Goal: Information Seeking & Learning: Compare options

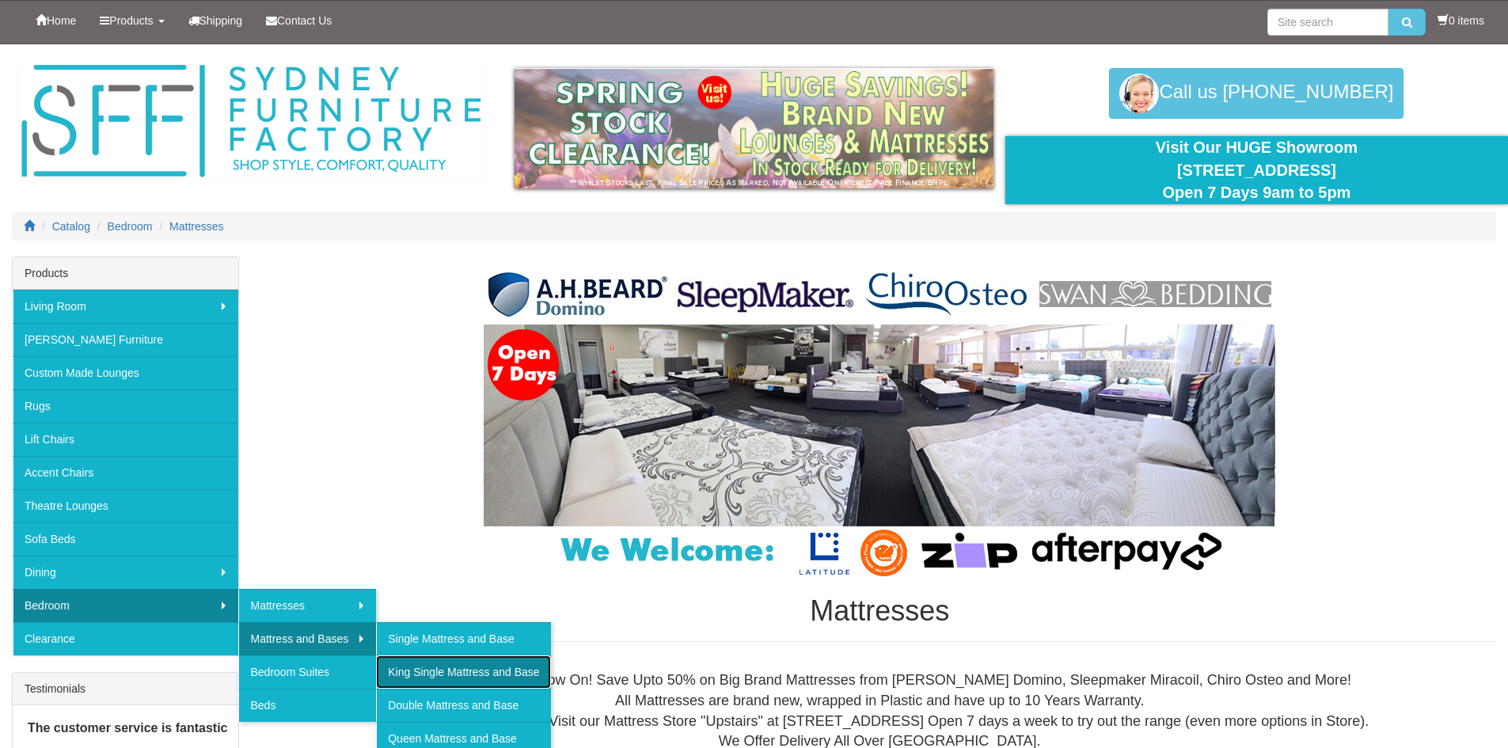
click at [442, 674] on link "King Single Mattress and Base" at bounding box center [463, 671] width 174 height 33
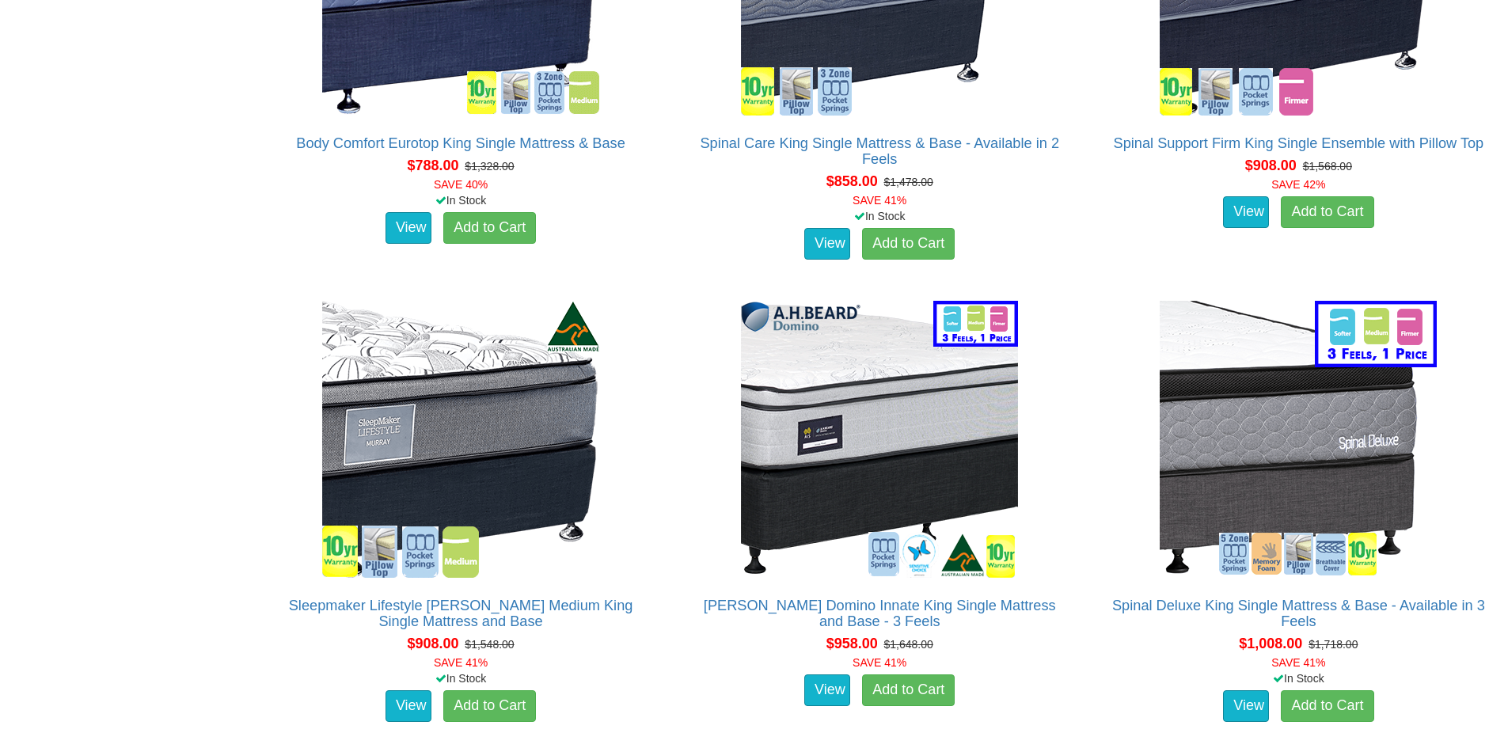
scroll to position [2374, 0]
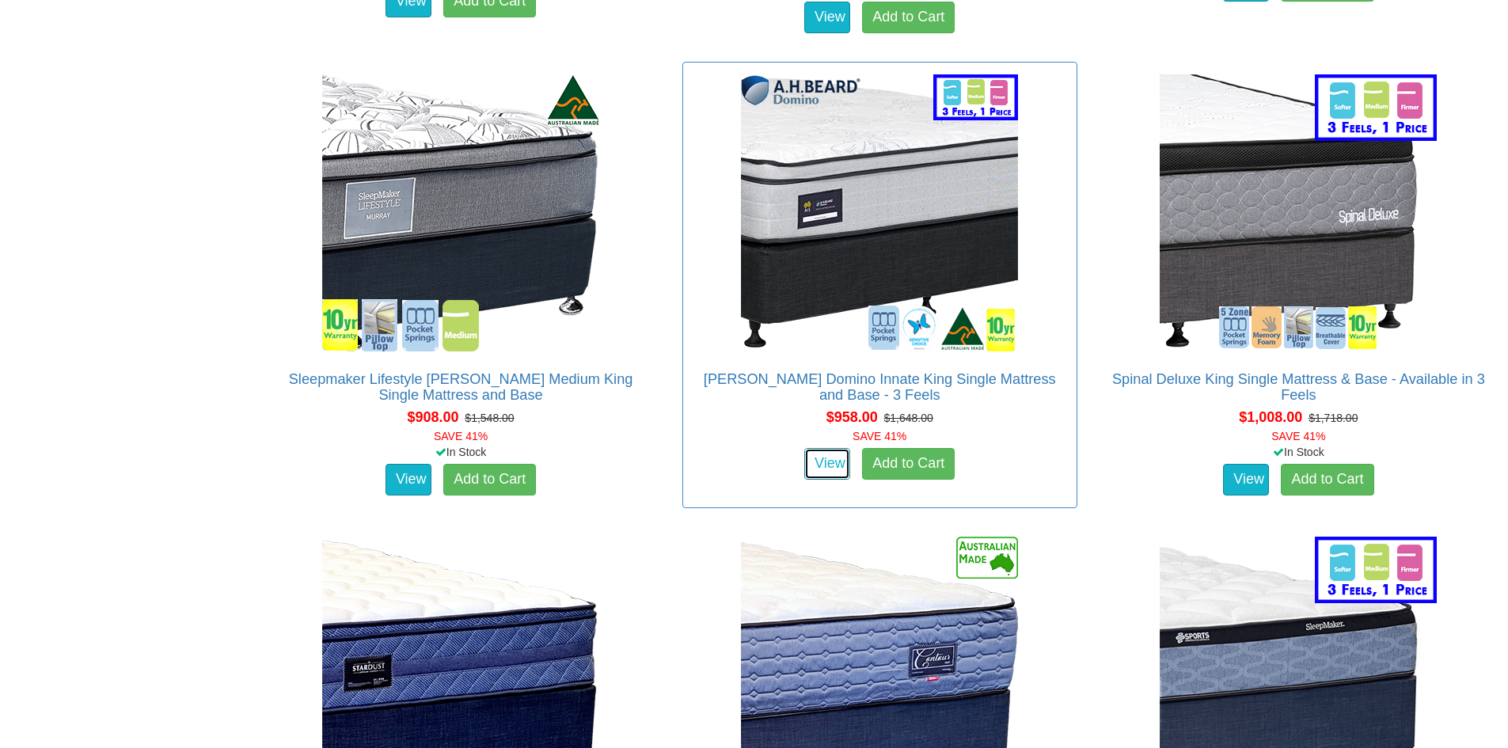
click at [834, 451] on link "View" at bounding box center [827, 464] width 46 height 32
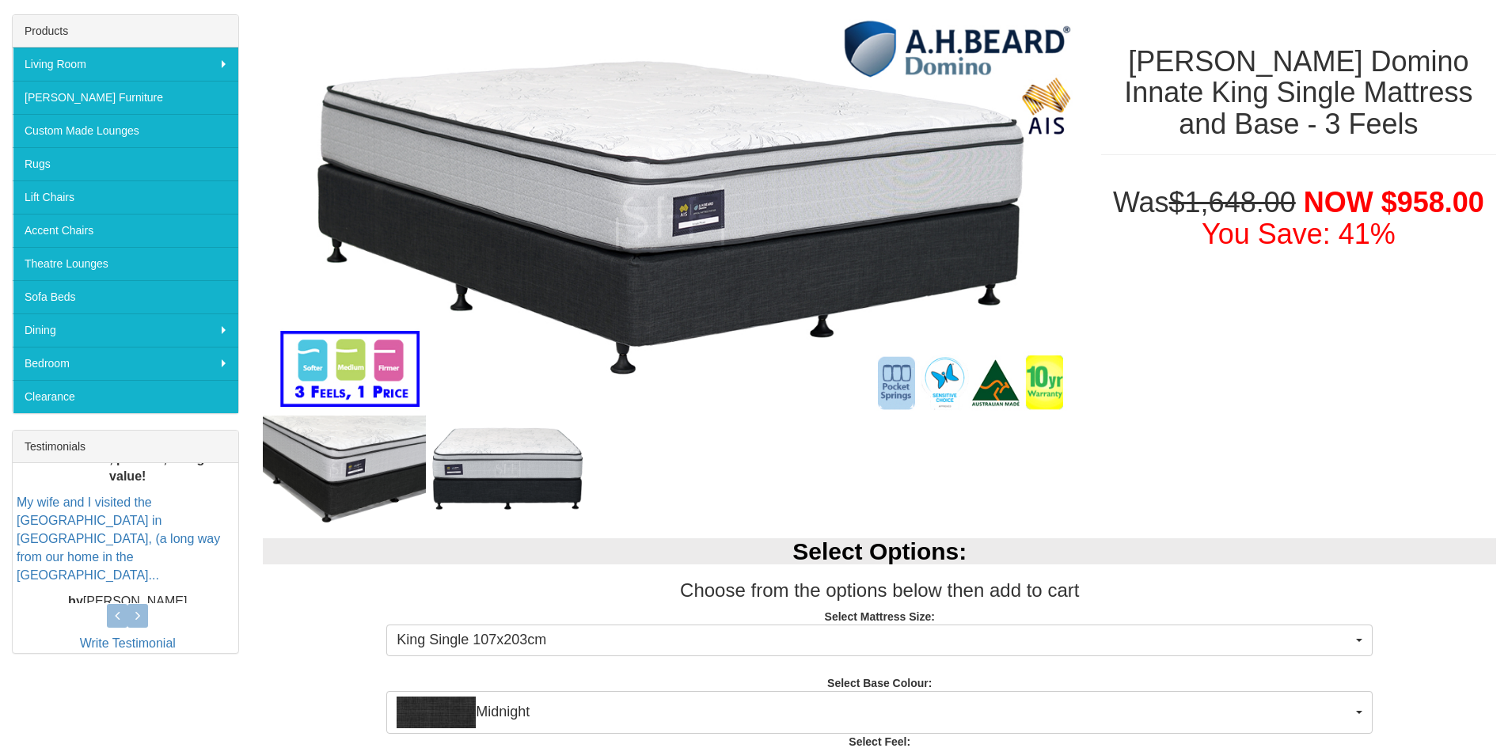
scroll to position [237, 0]
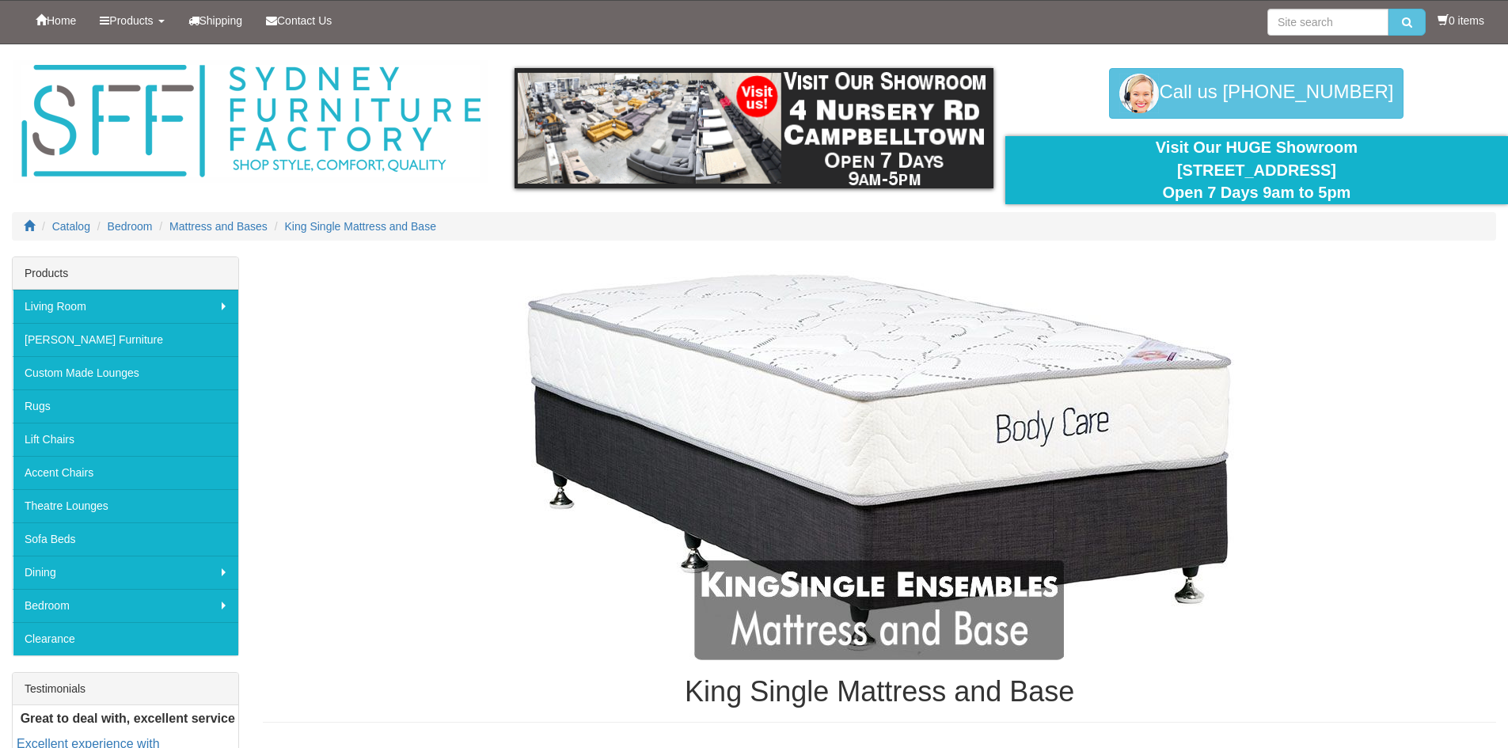
scroll to position [2374, 0]
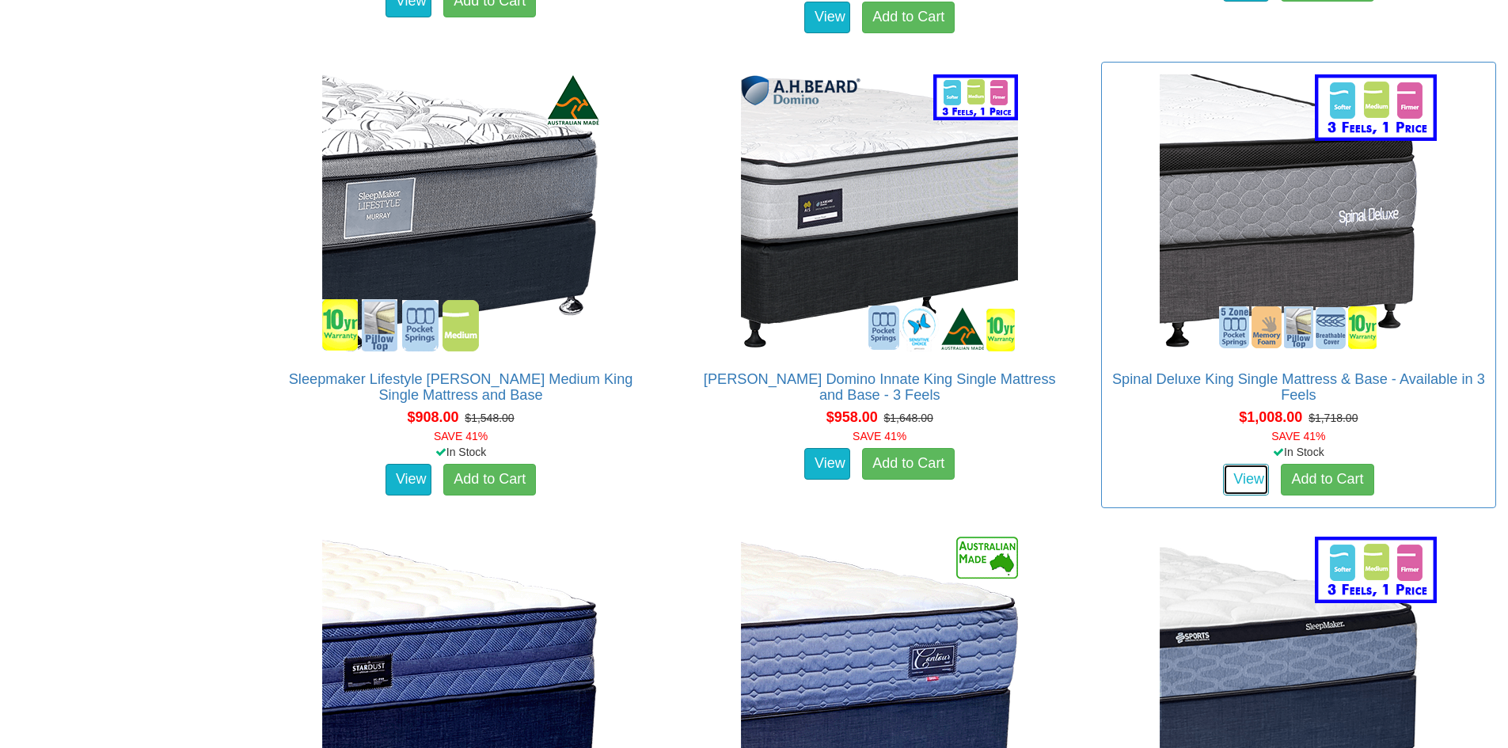
click at [1244, 464] on link "View" at bounding box center [1246, 480] width 46 height 32
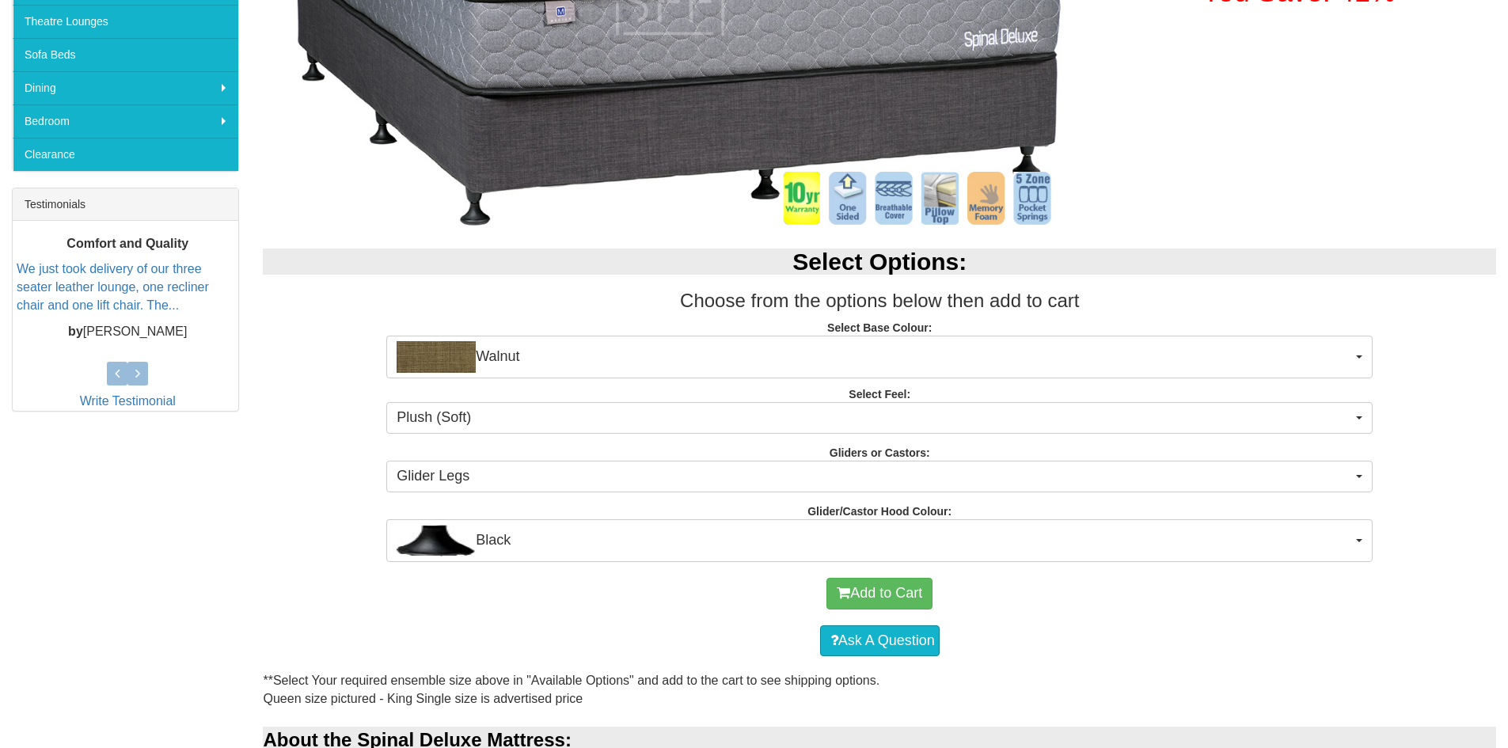
scroll to position [256, 0]
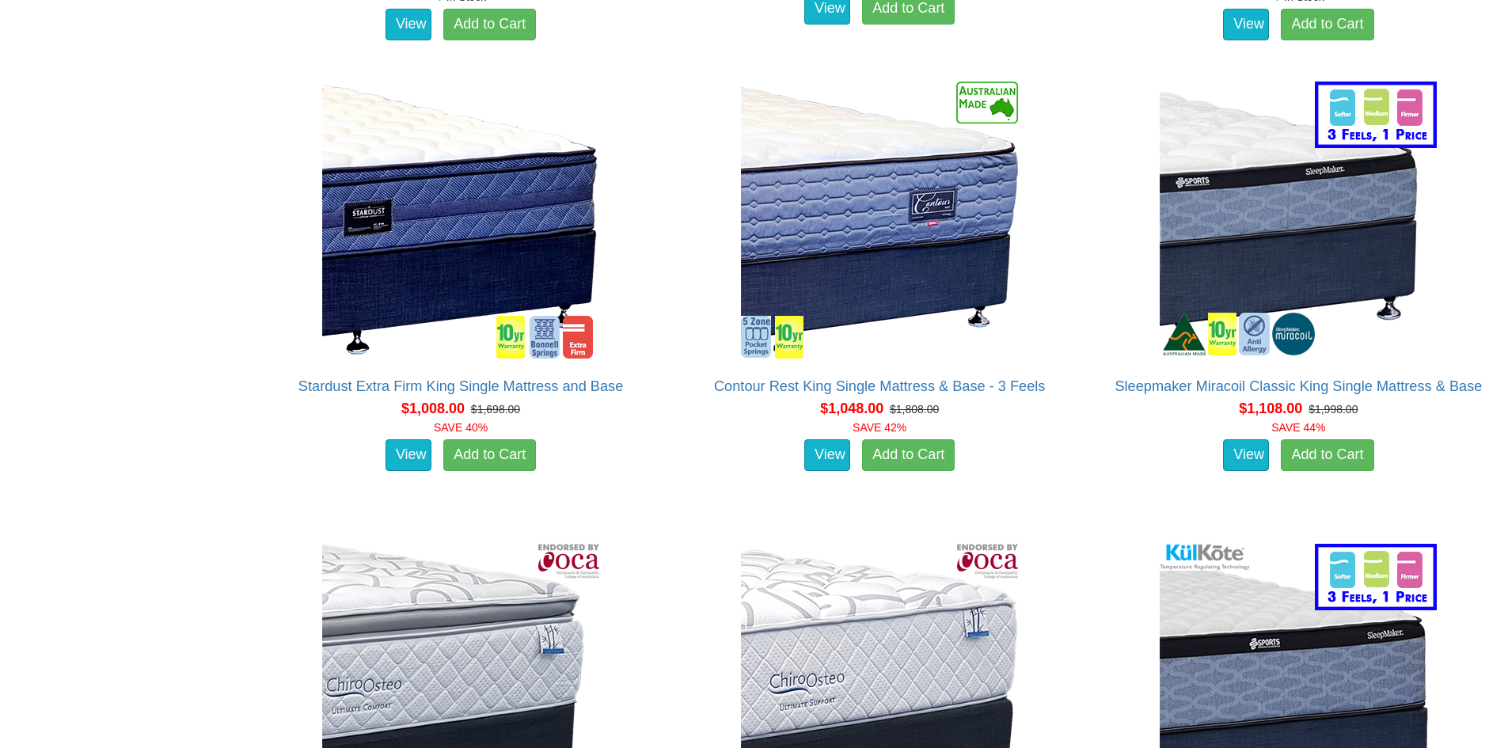
scroll to position [2929, 0]
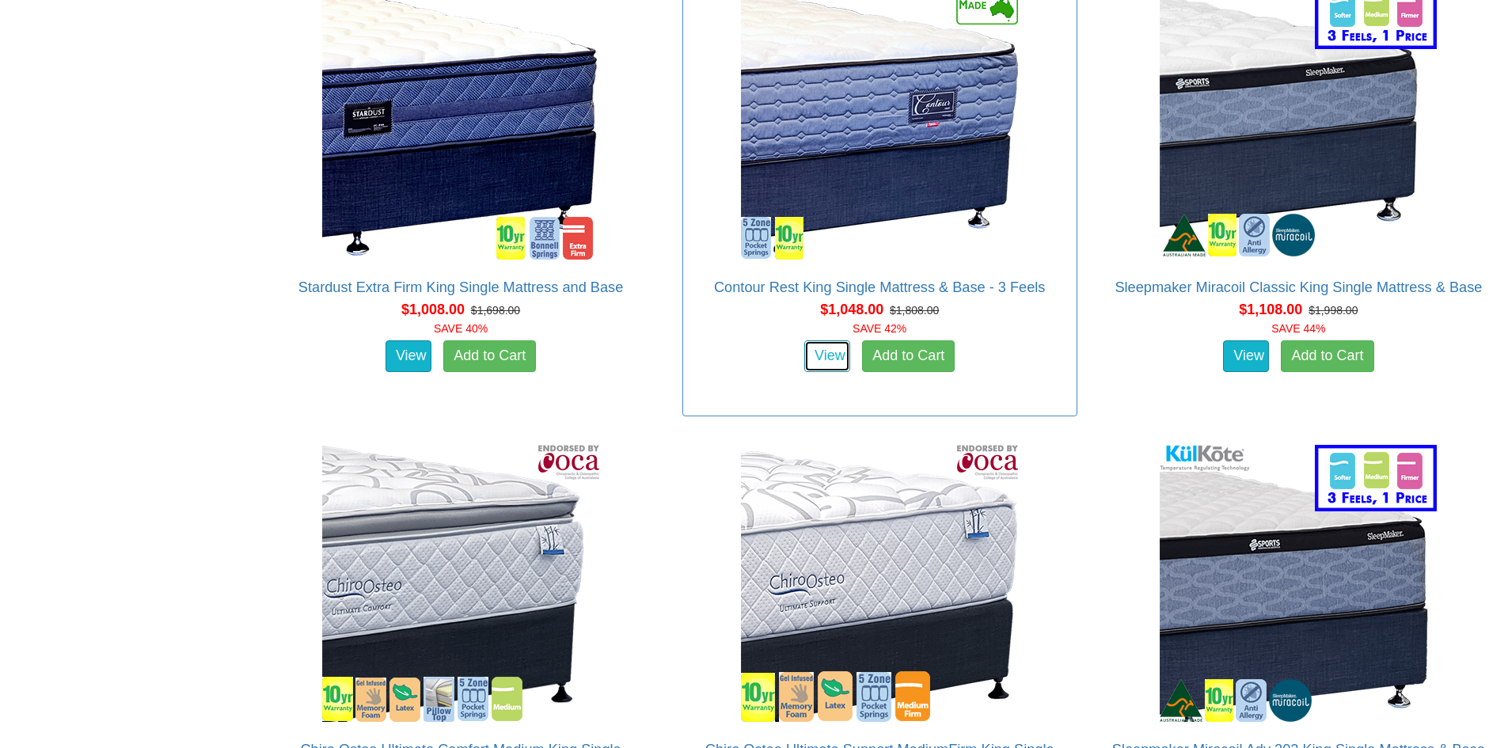
click at [831, 340] on link "View" at bounding box center [827, 356] width 46 height 32
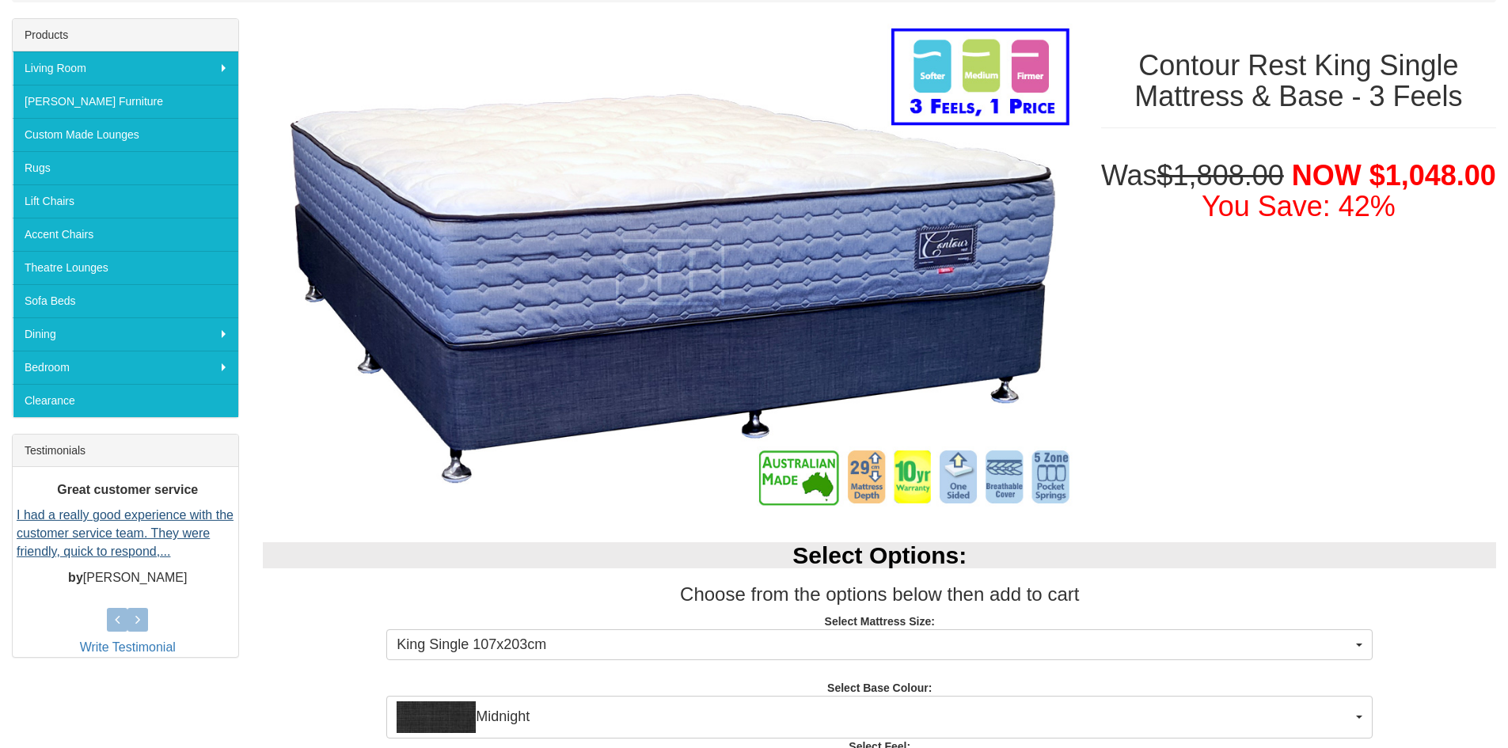
scroll to position [237, 0]
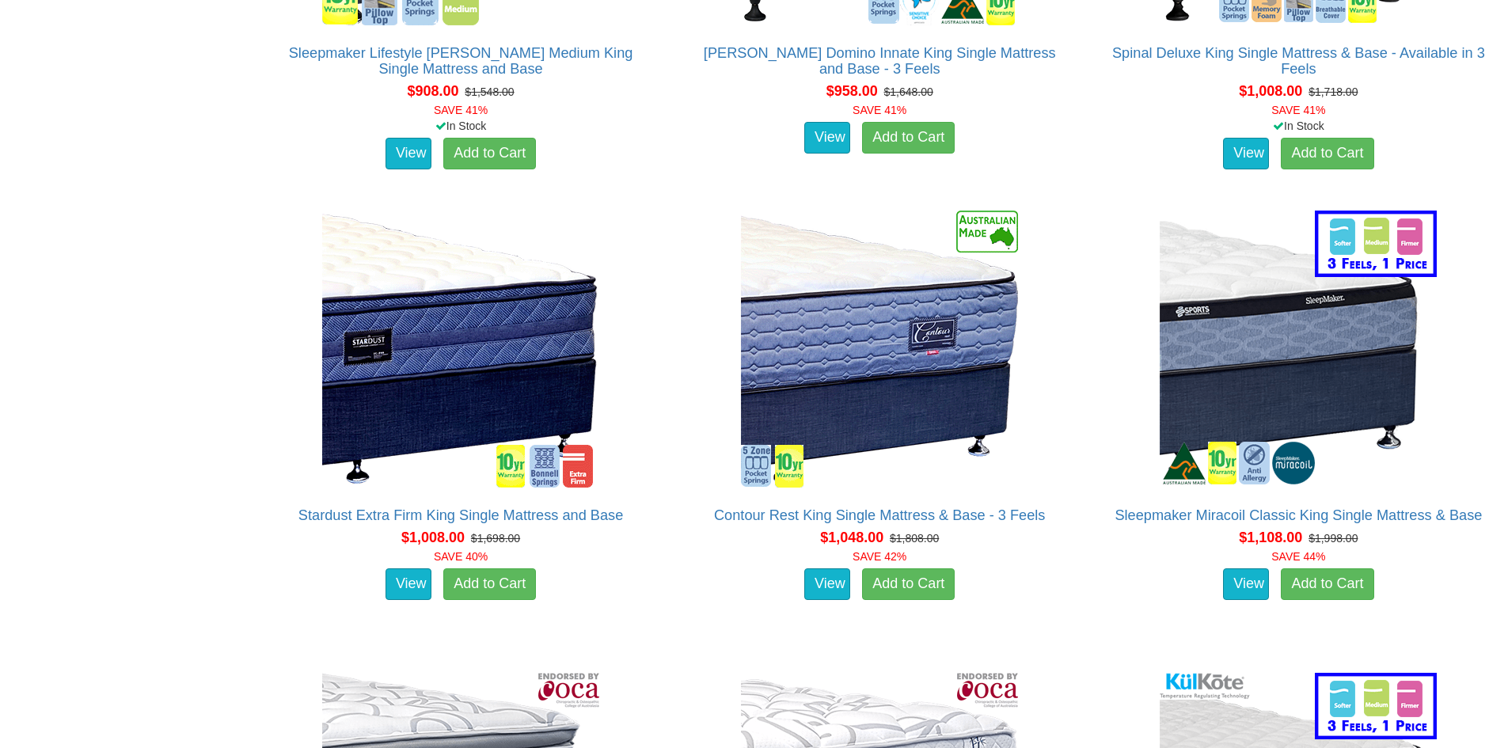
scroll to position [2691, 0]
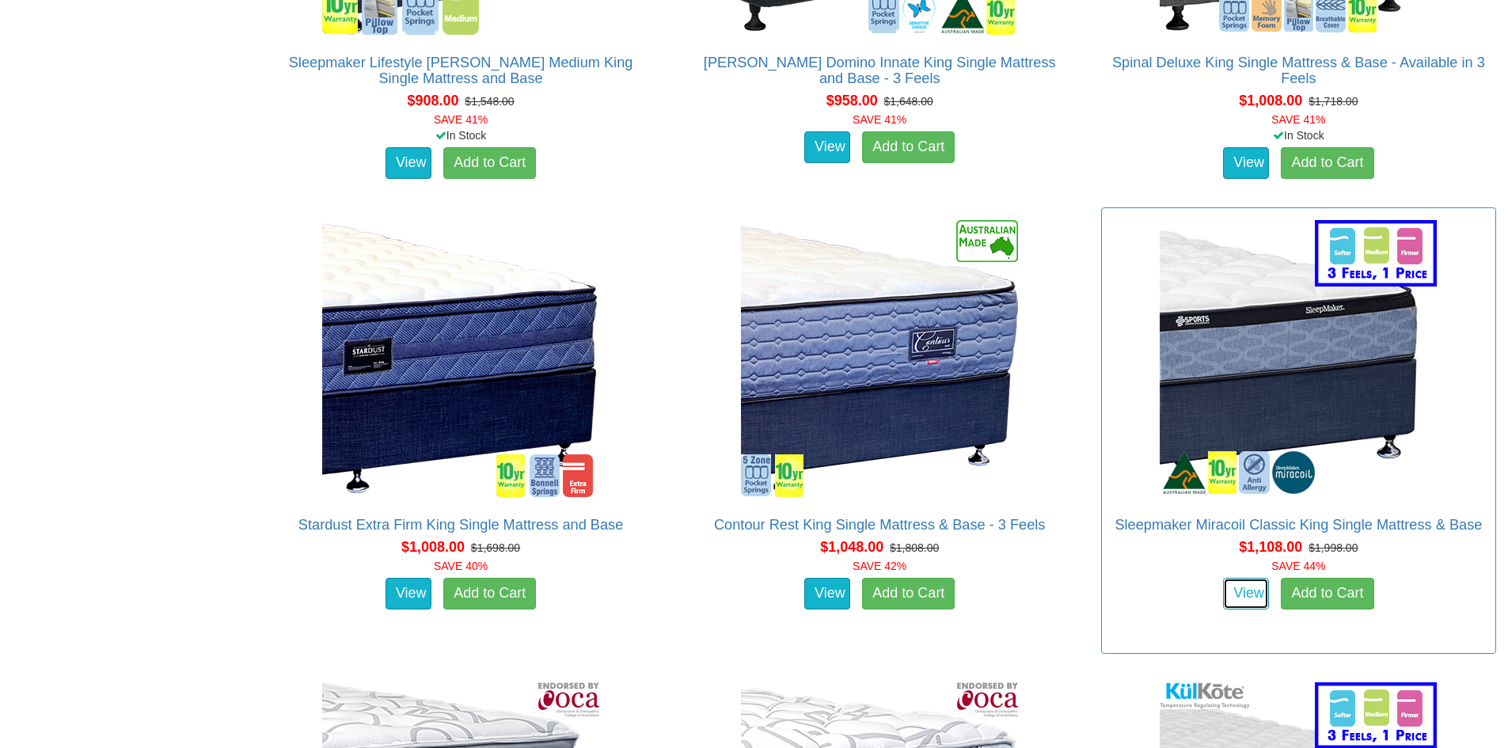
click at [1248, 578] on link "View" at bounding box center [1246, 594] width 46 height 32
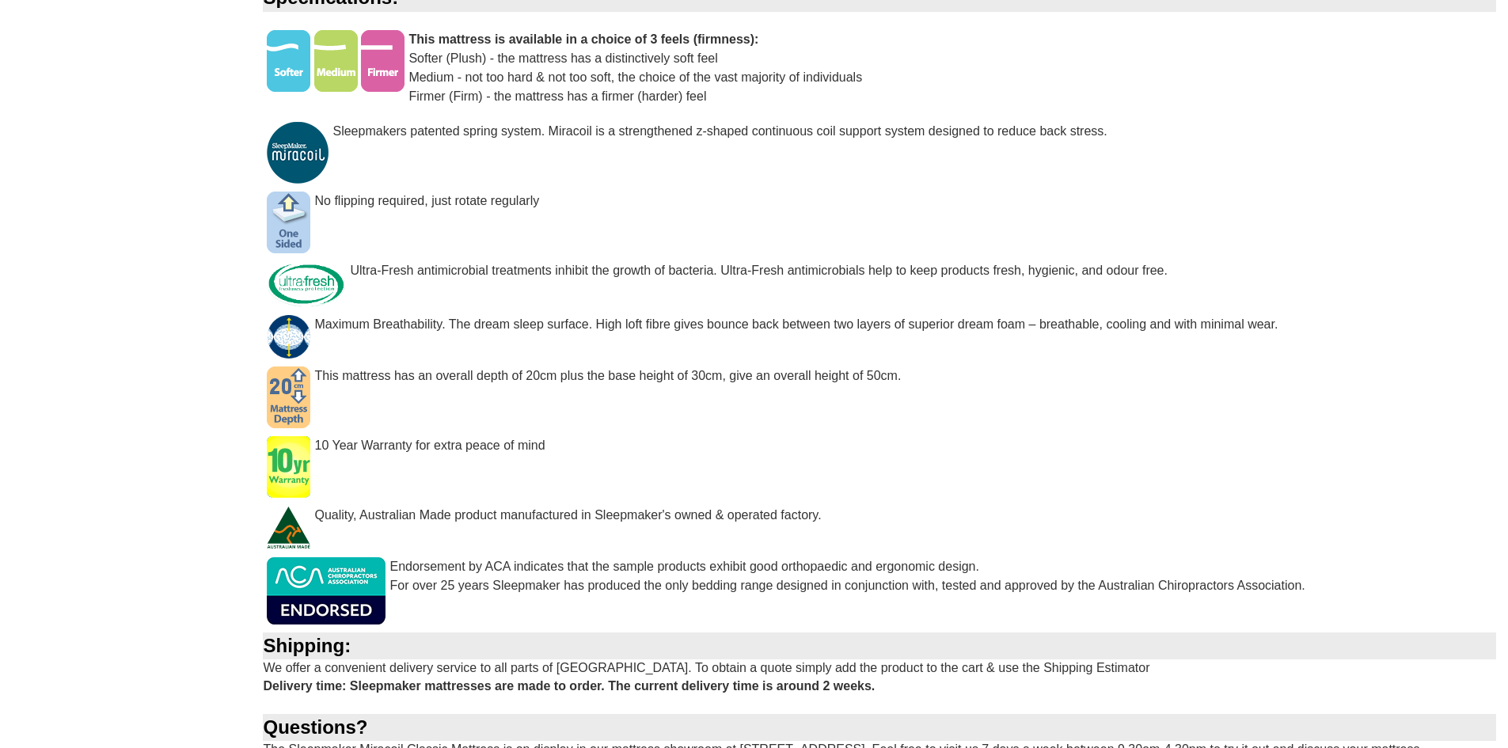
scroll to position [1346, 0]
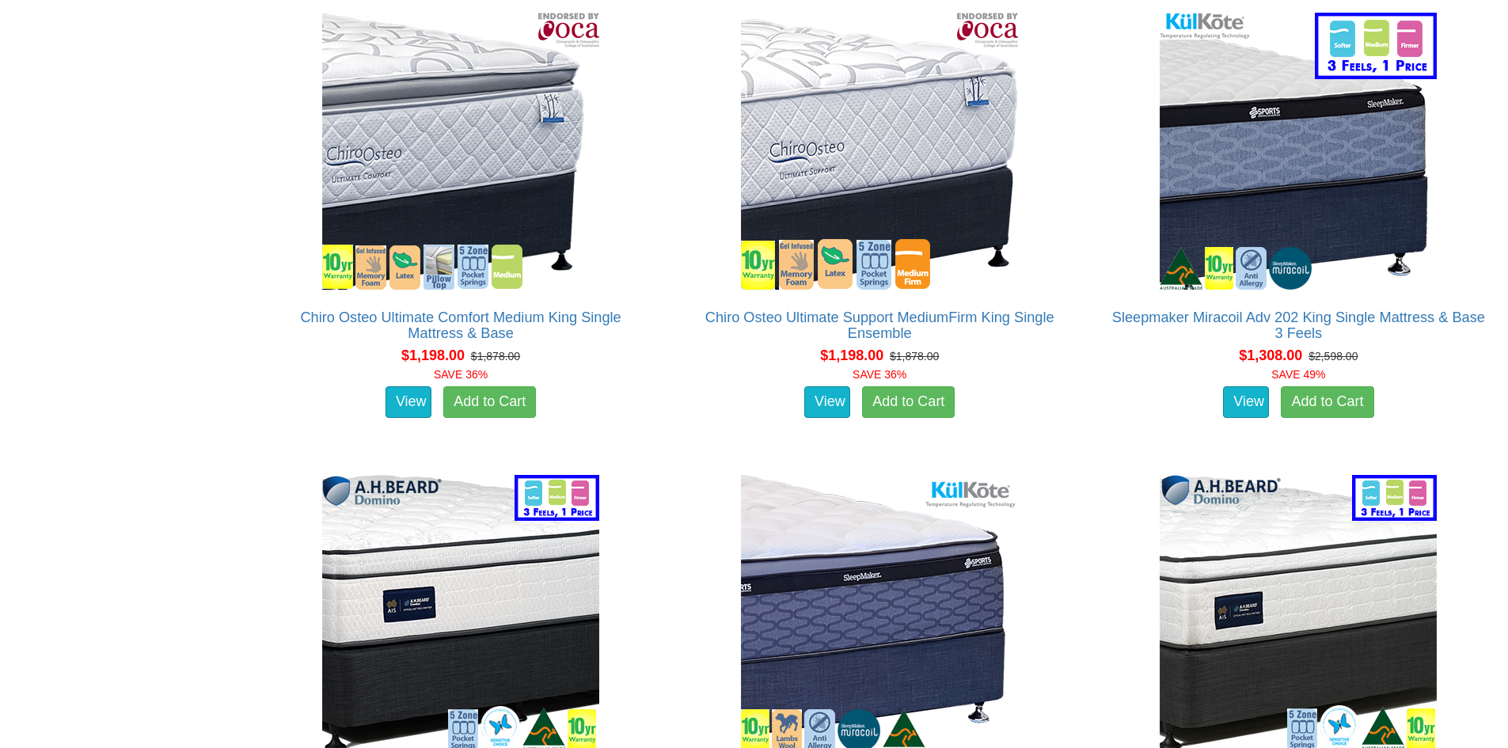
scroll to position [3562, 0]
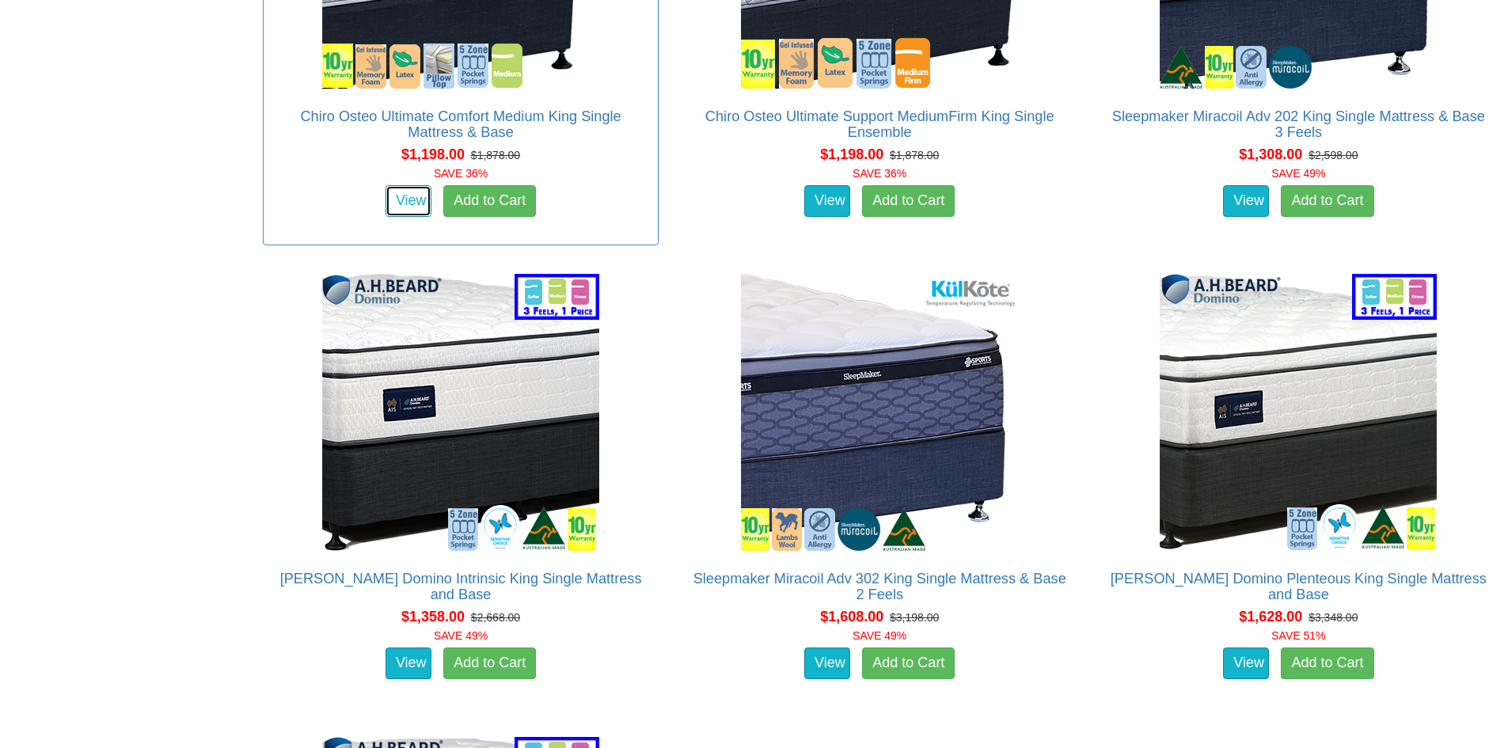
click at [417, 185] on link "View" at bounding box center [408, 201] width 46 height 32
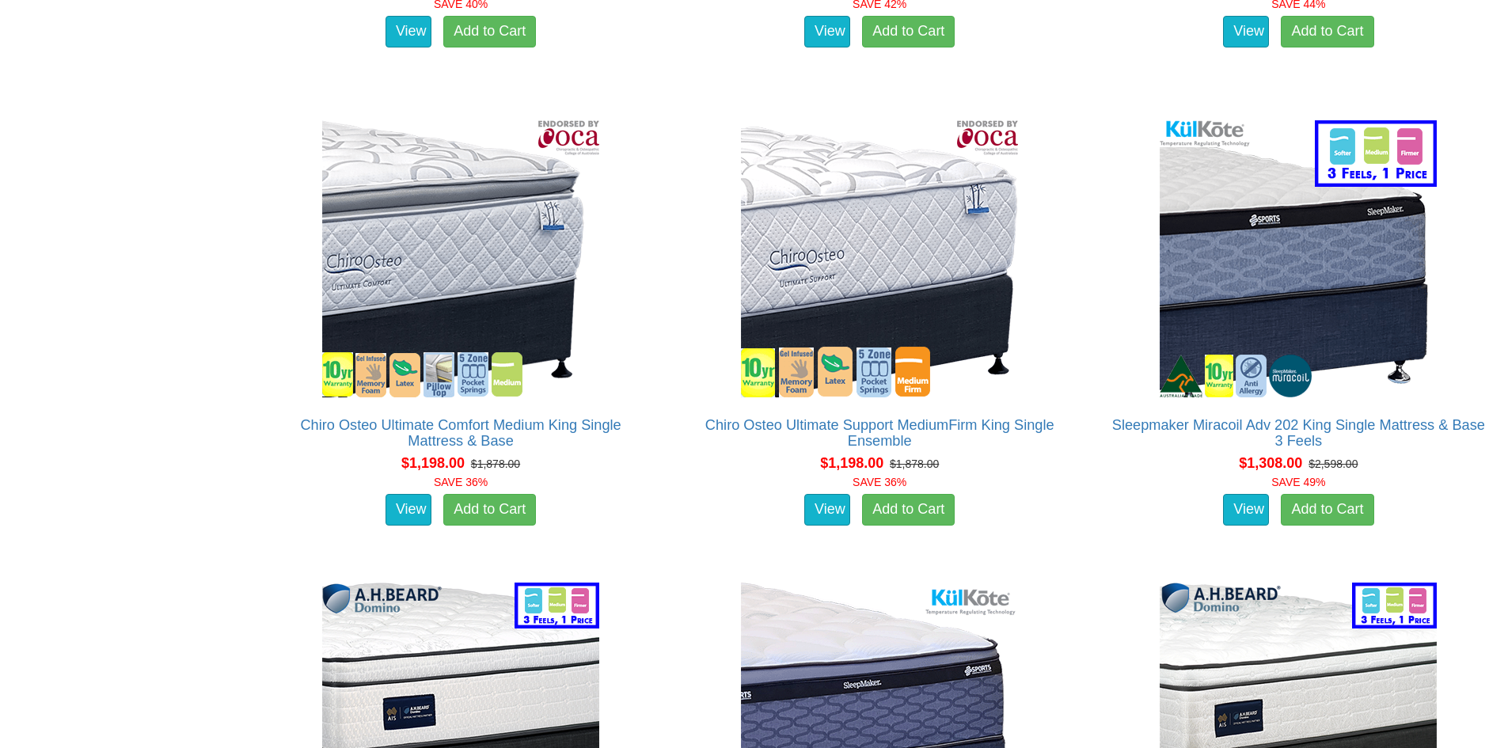
scroll to position [3245, 0]
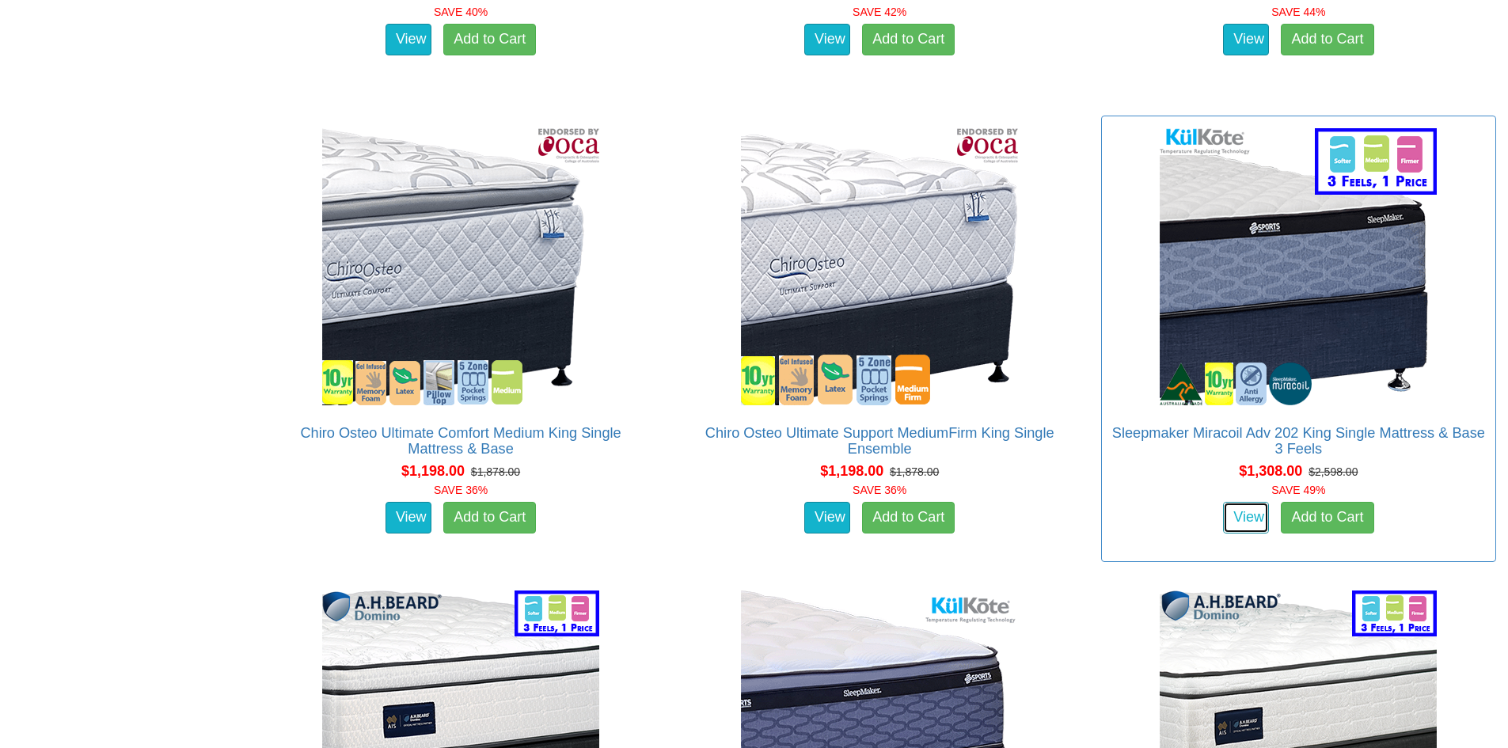
click at [1245, 502] on link "View" at bounding box center [1246, 518] width 46 height 32
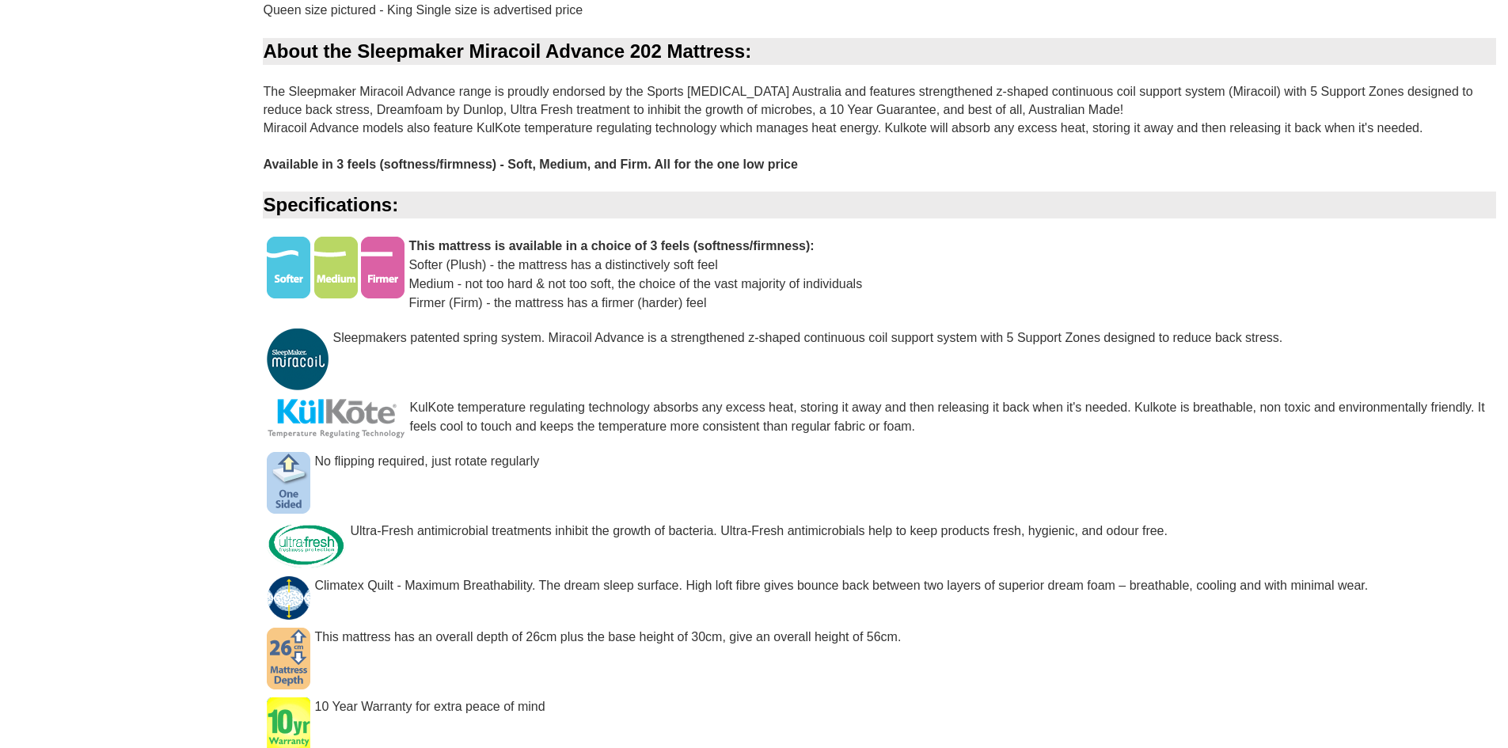
scroll to position [1187, 0]
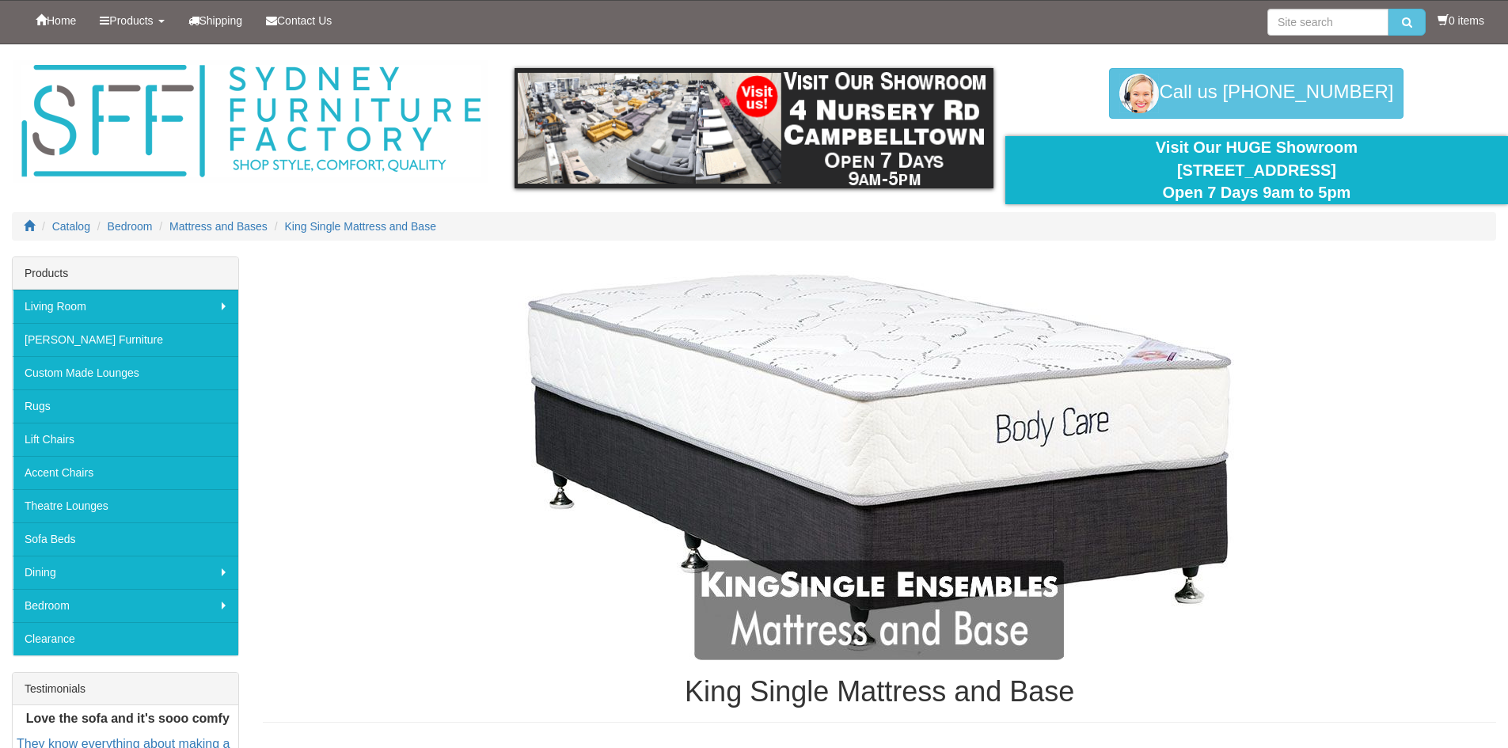
scroll to position [3245, 0]
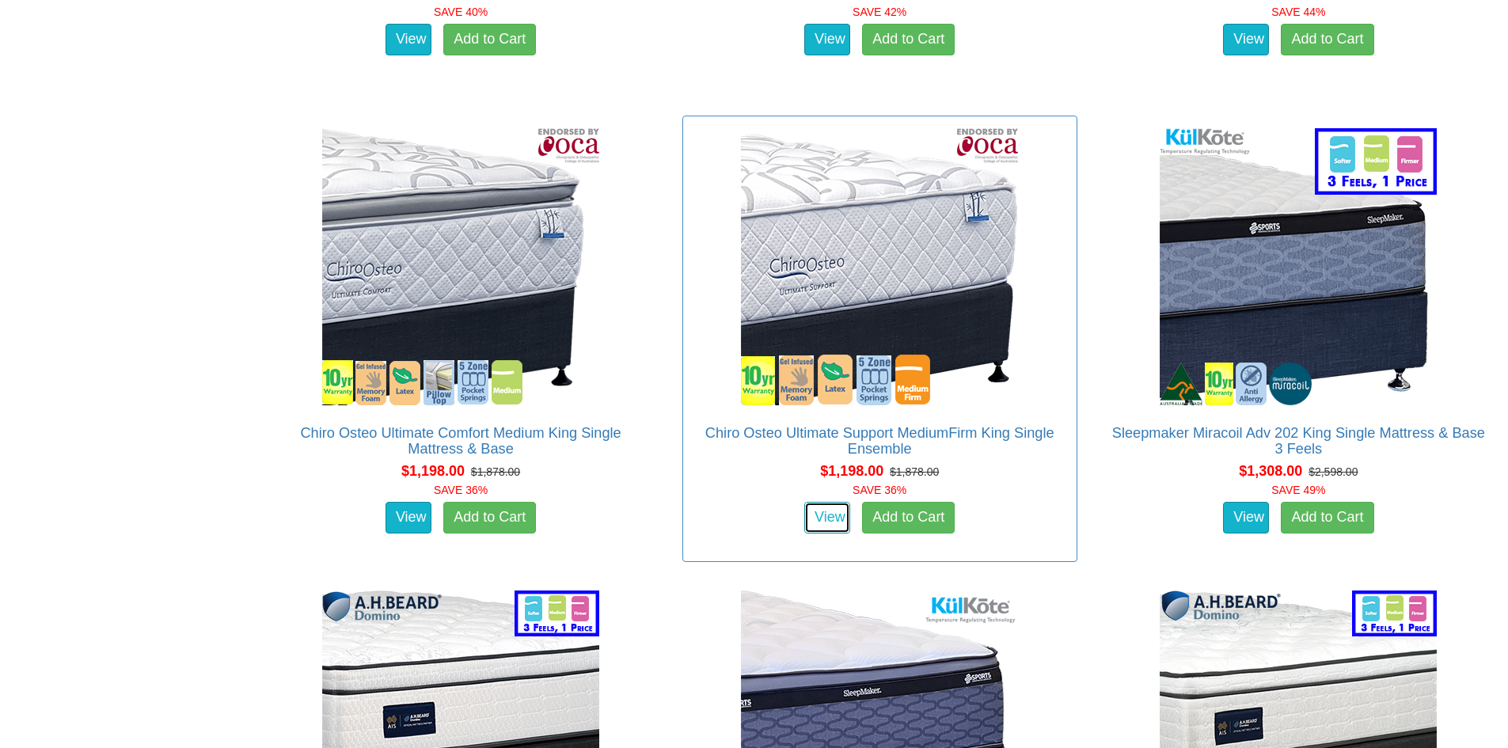
click at [833, 502] on link "View" at bounding box center [827, 518] width 46 height 32
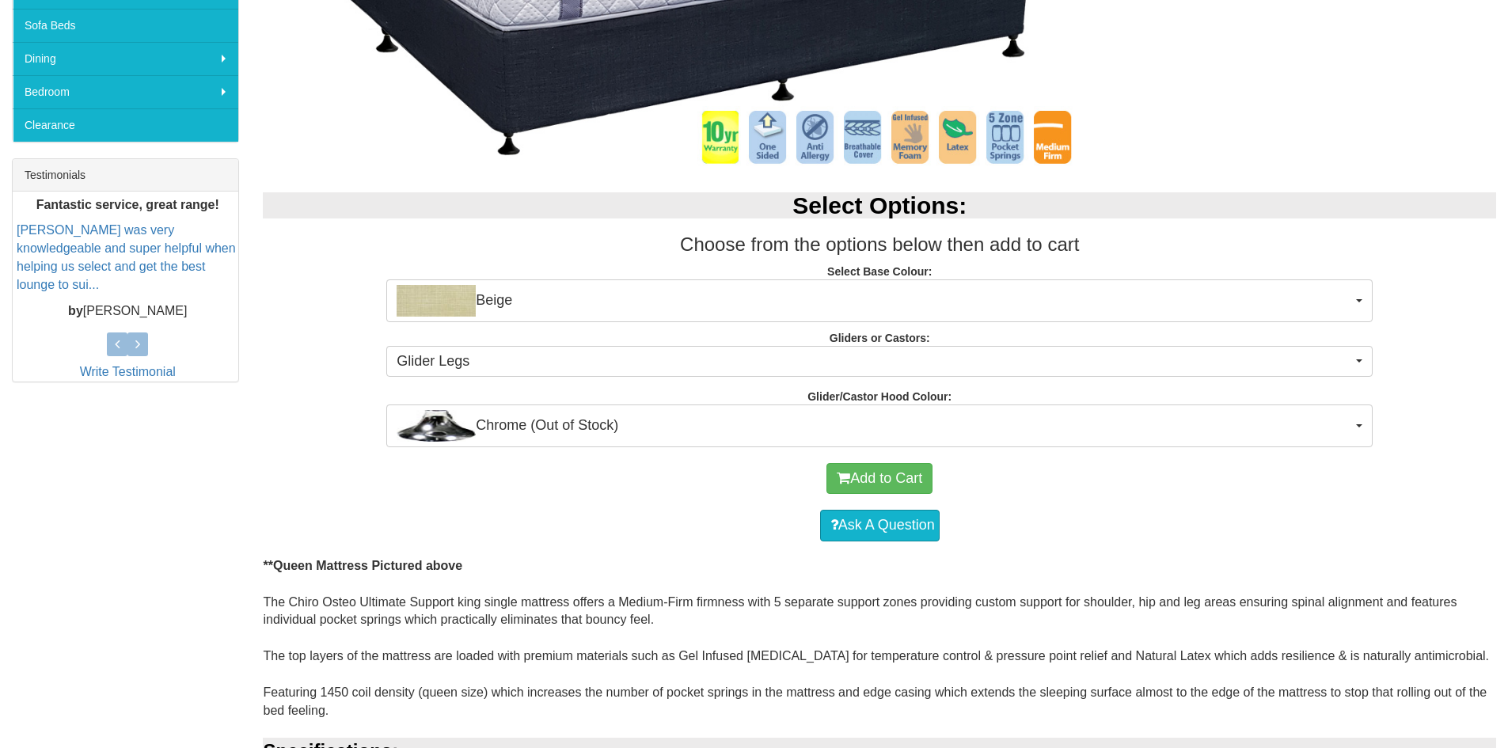
scroll to position [633, 0]
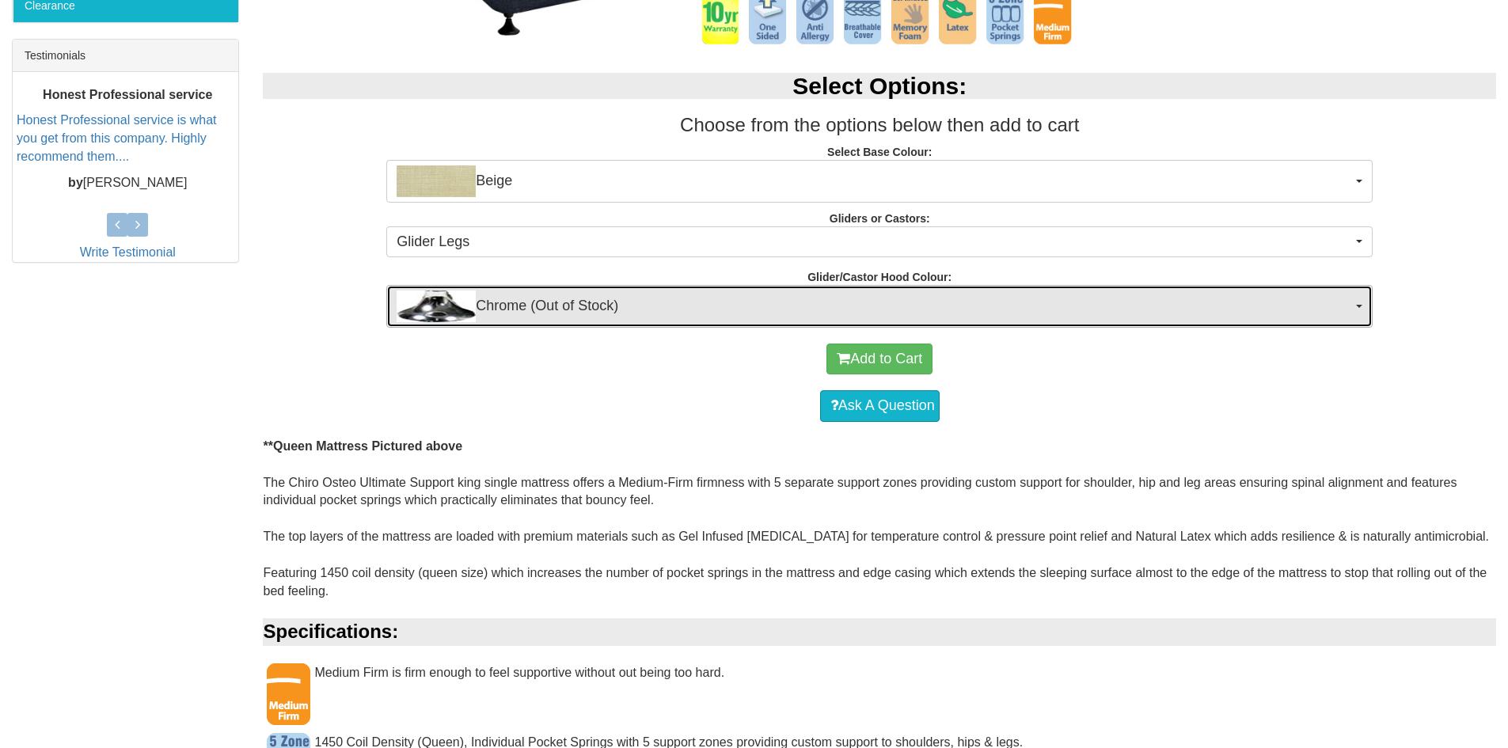
click at [578, 307] on span "Chrome (Out of Stock)" at bounding box center [874, 306] width 955 height 32
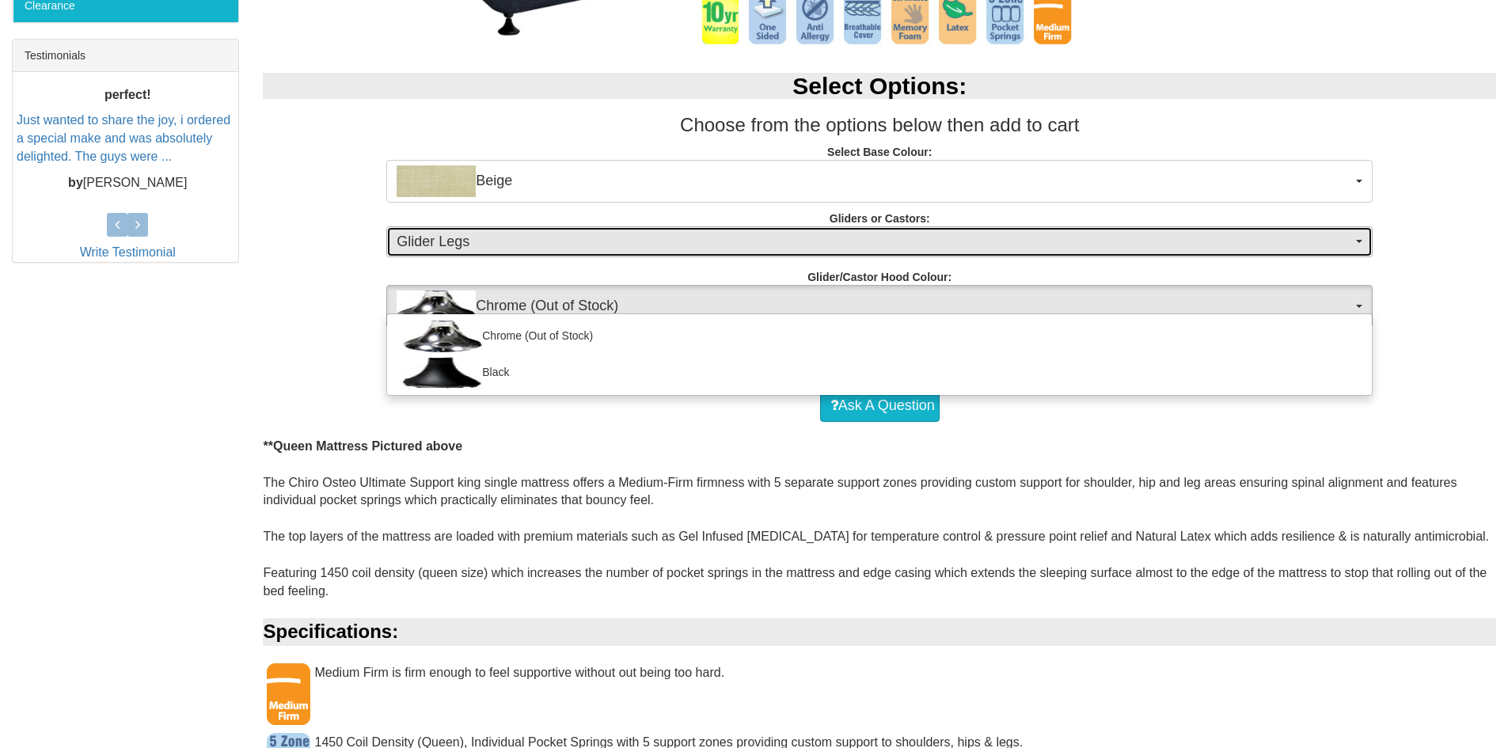
click at [519, 241] on span "Glider Legs" at bounding box center [874, 242] width 955 height 21
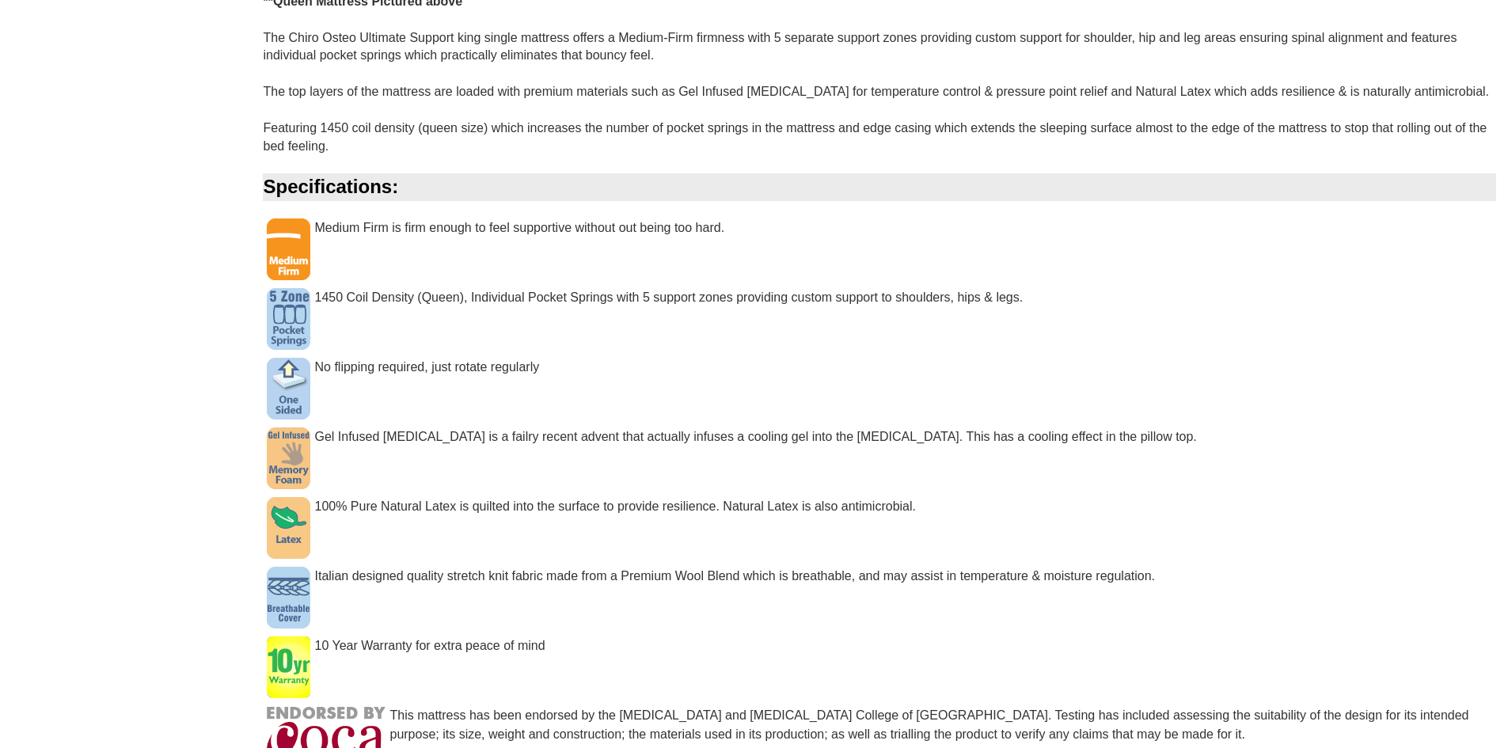
scroll to position [1029, 0]
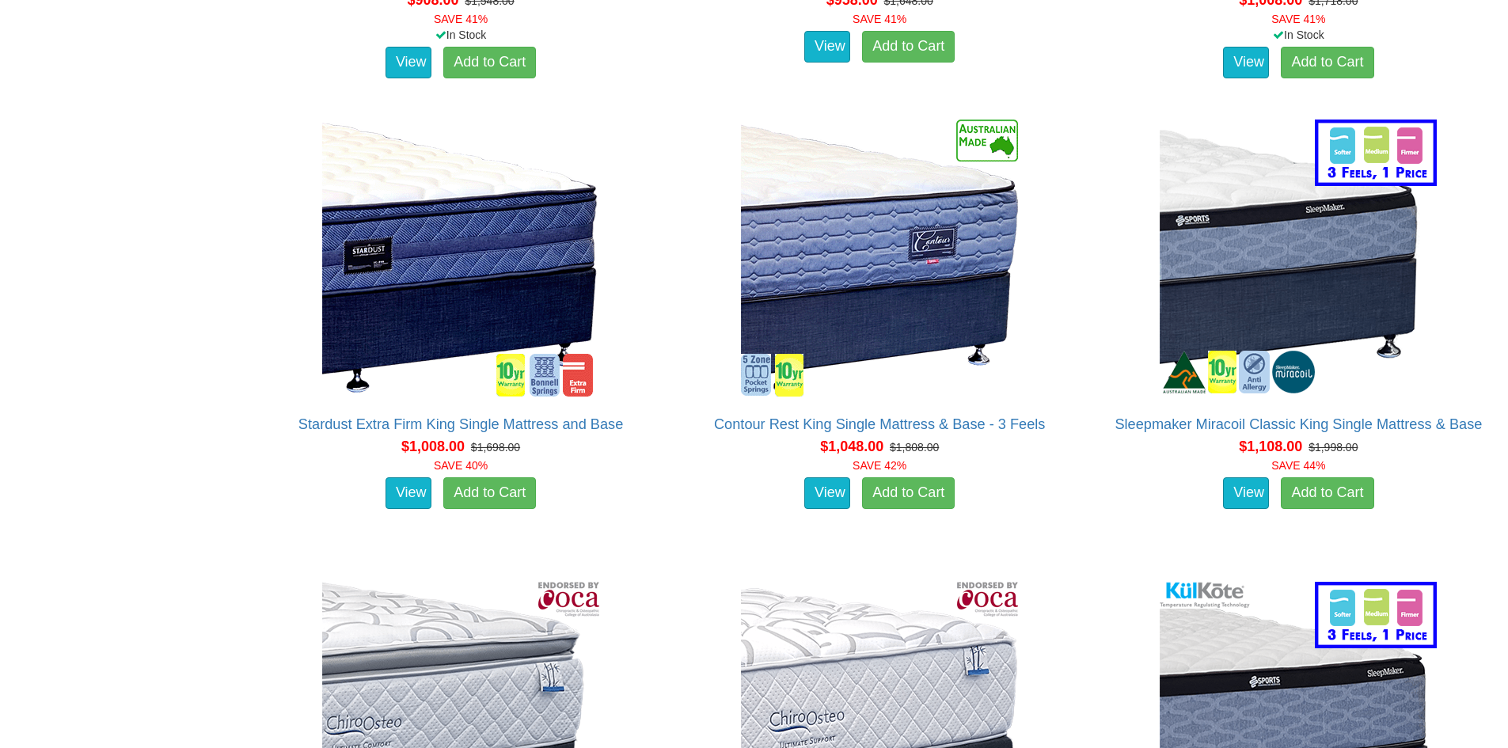
scroll to position [2770, 0]
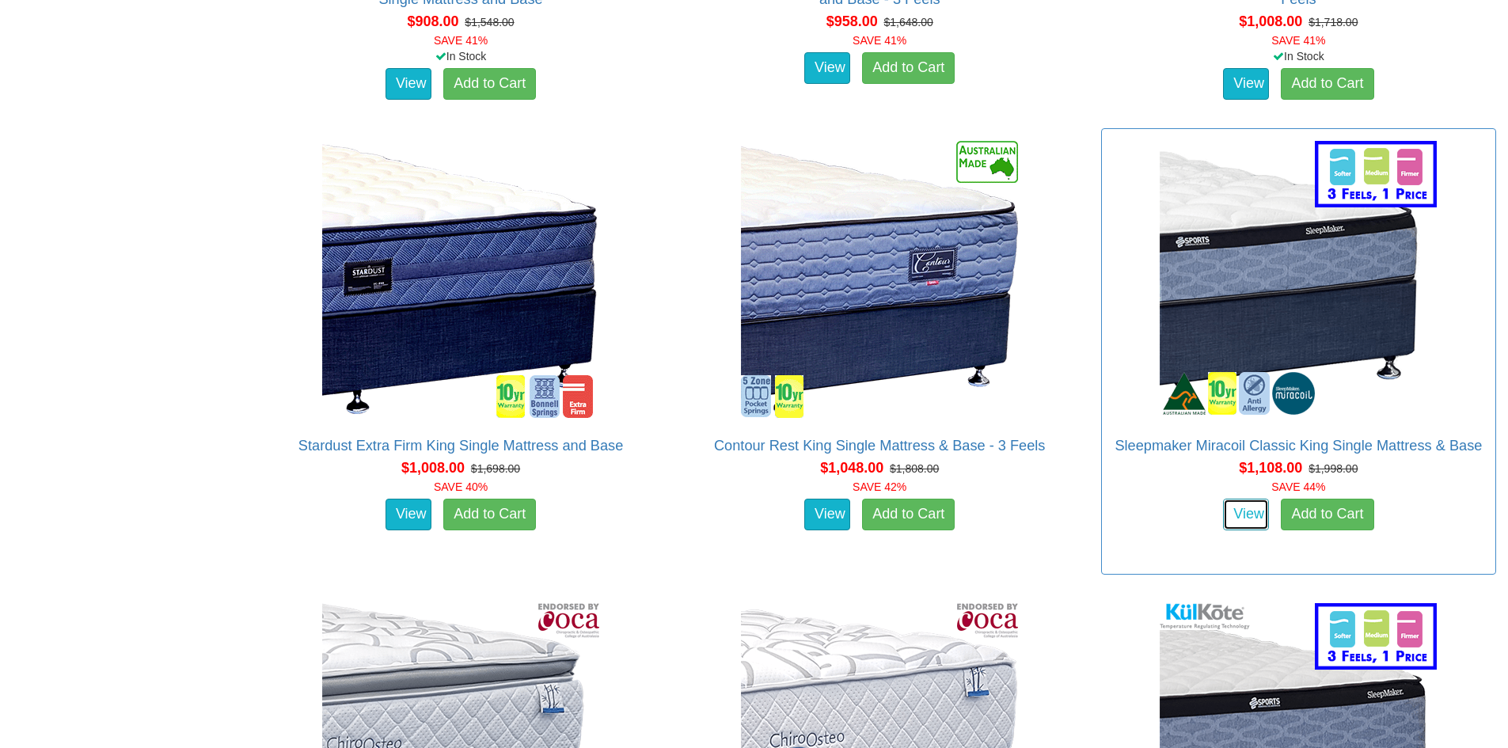
click at [1231, 499] on link "View" at bounding box center [1246, 515] width 46 height 32
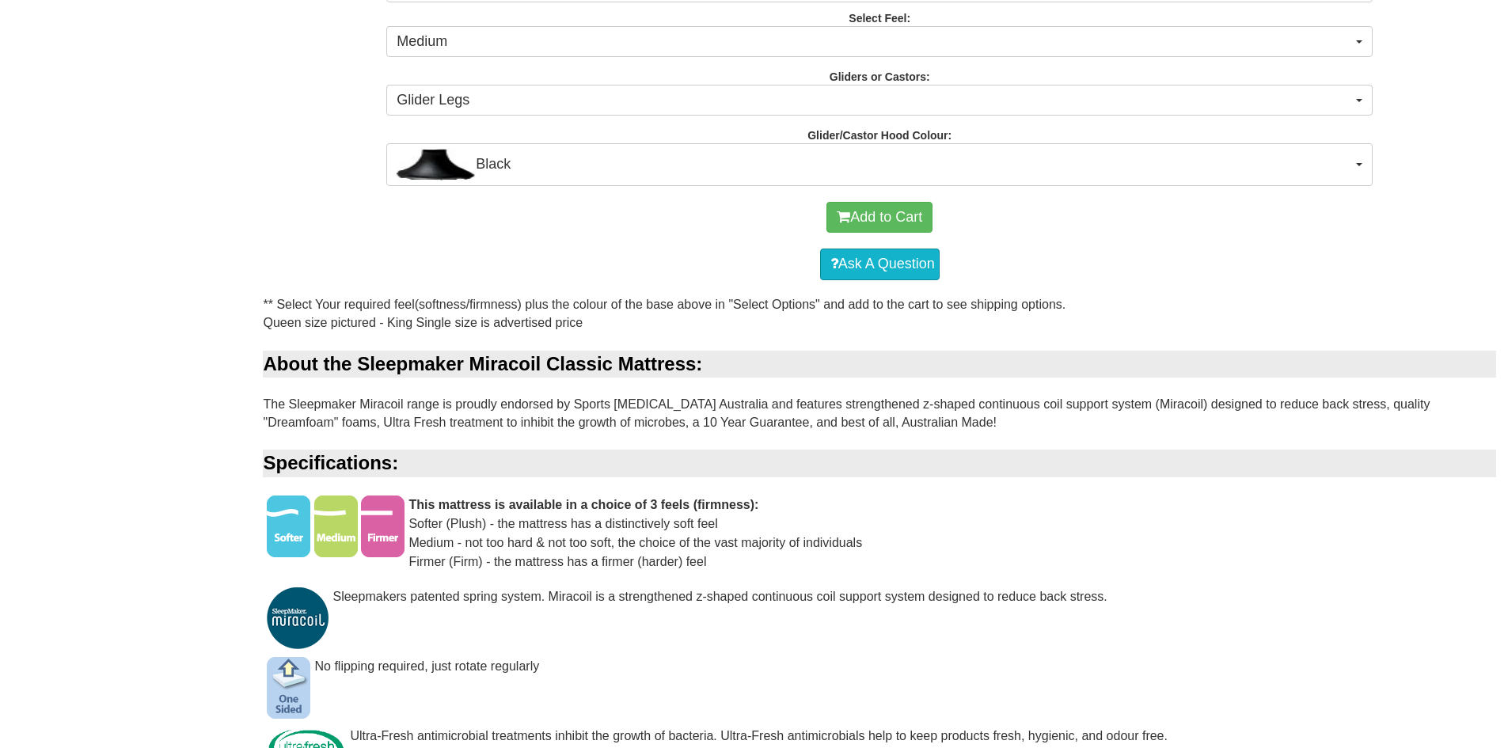
scroll to position [712, 0]
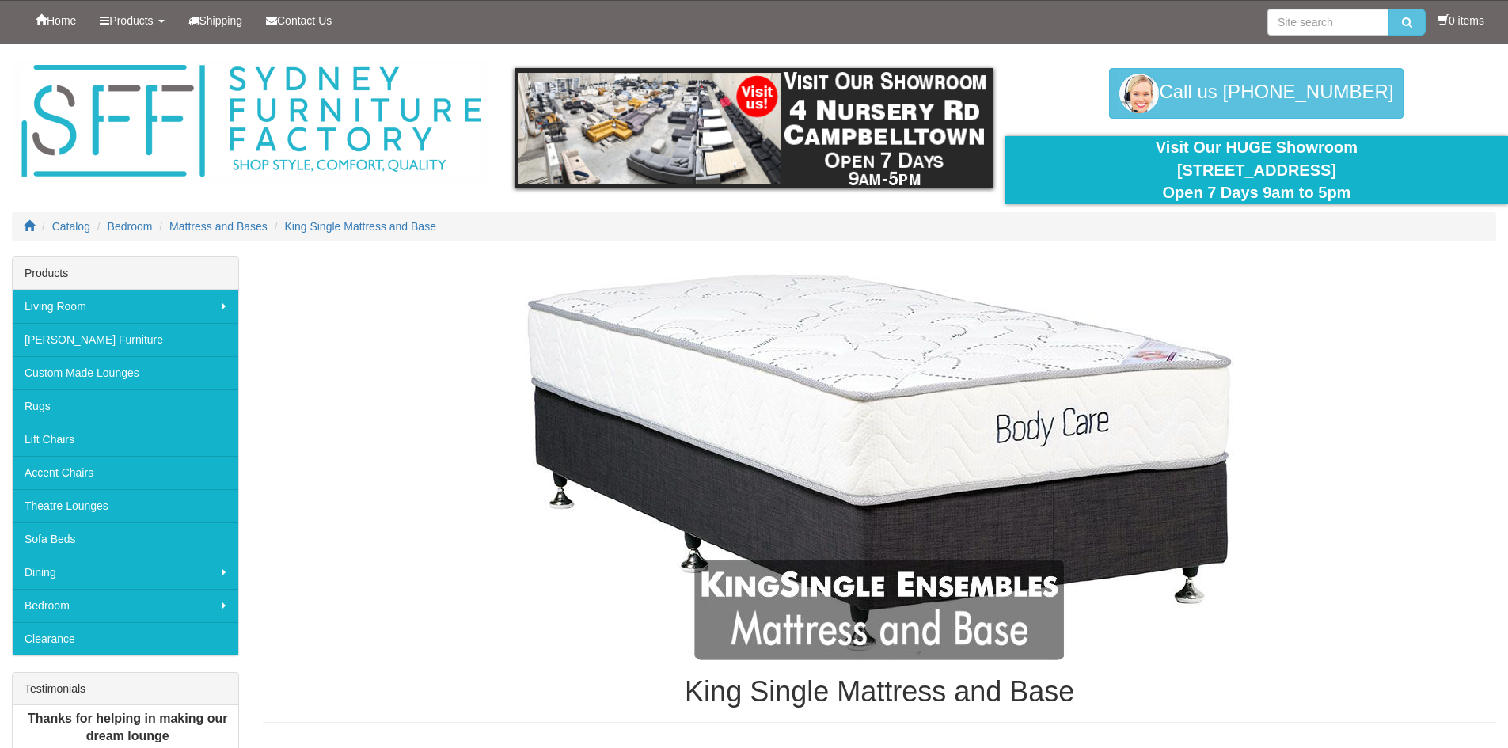
scroll to position [2770, 0]
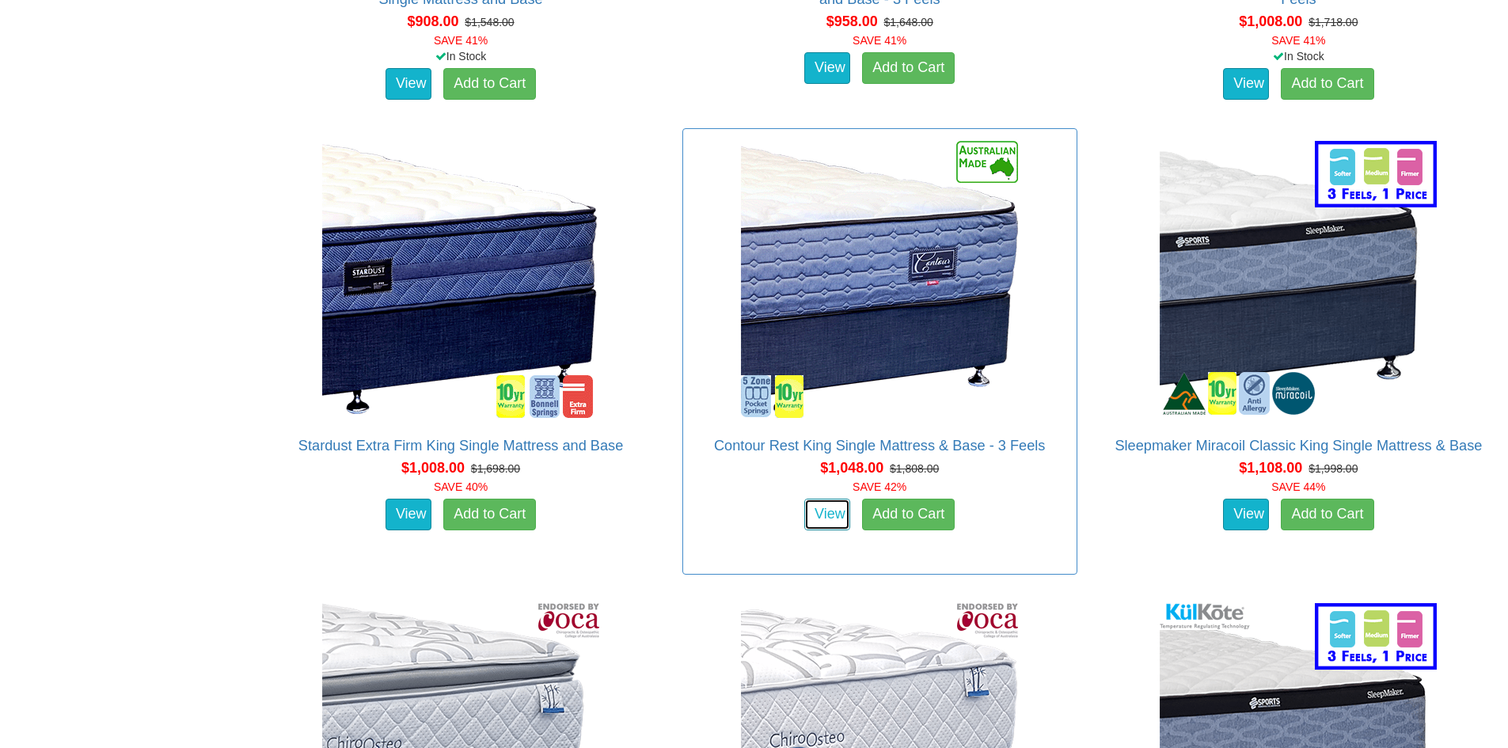
click at [822, 502] on link "View" at bounding box center [827, 515] width 46 height 32
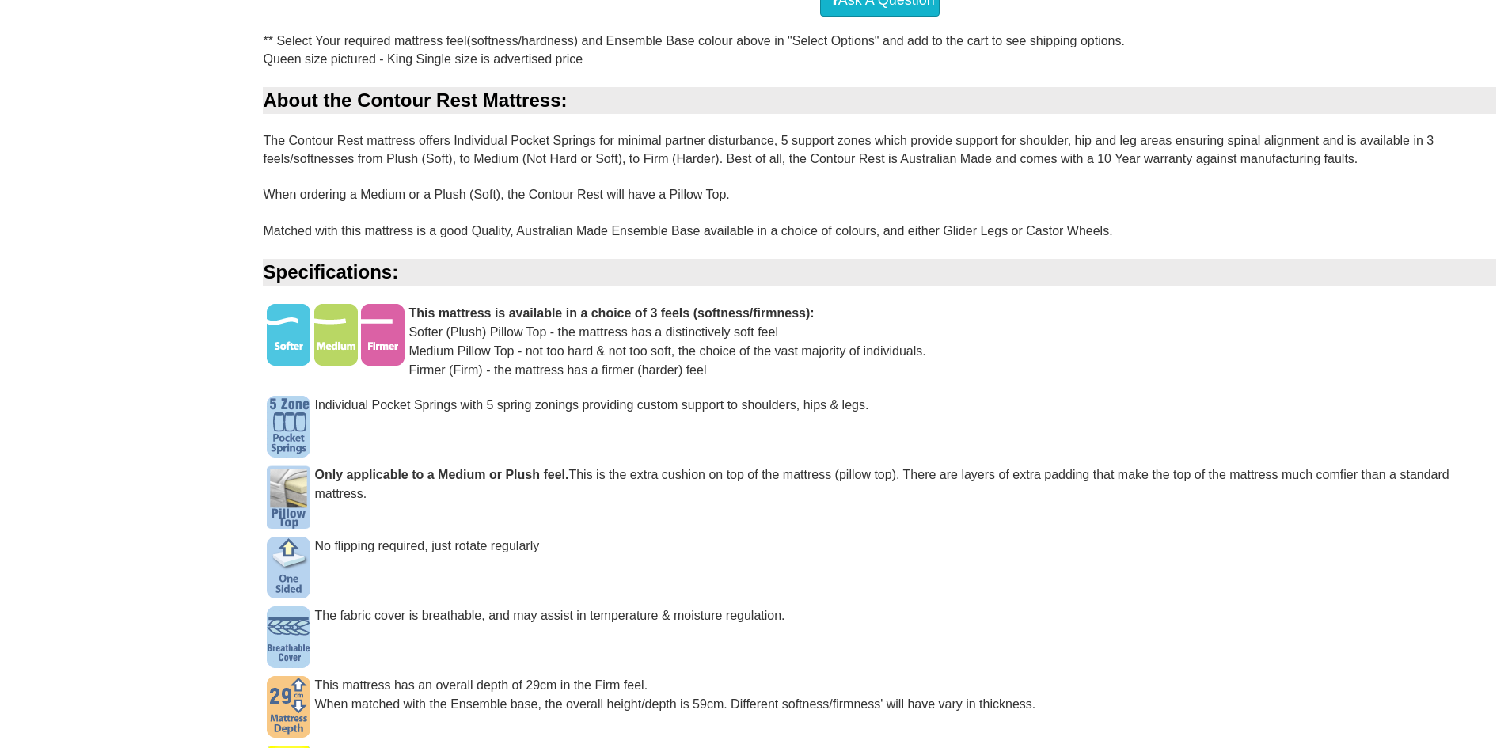
scroll to position [1187, 0]
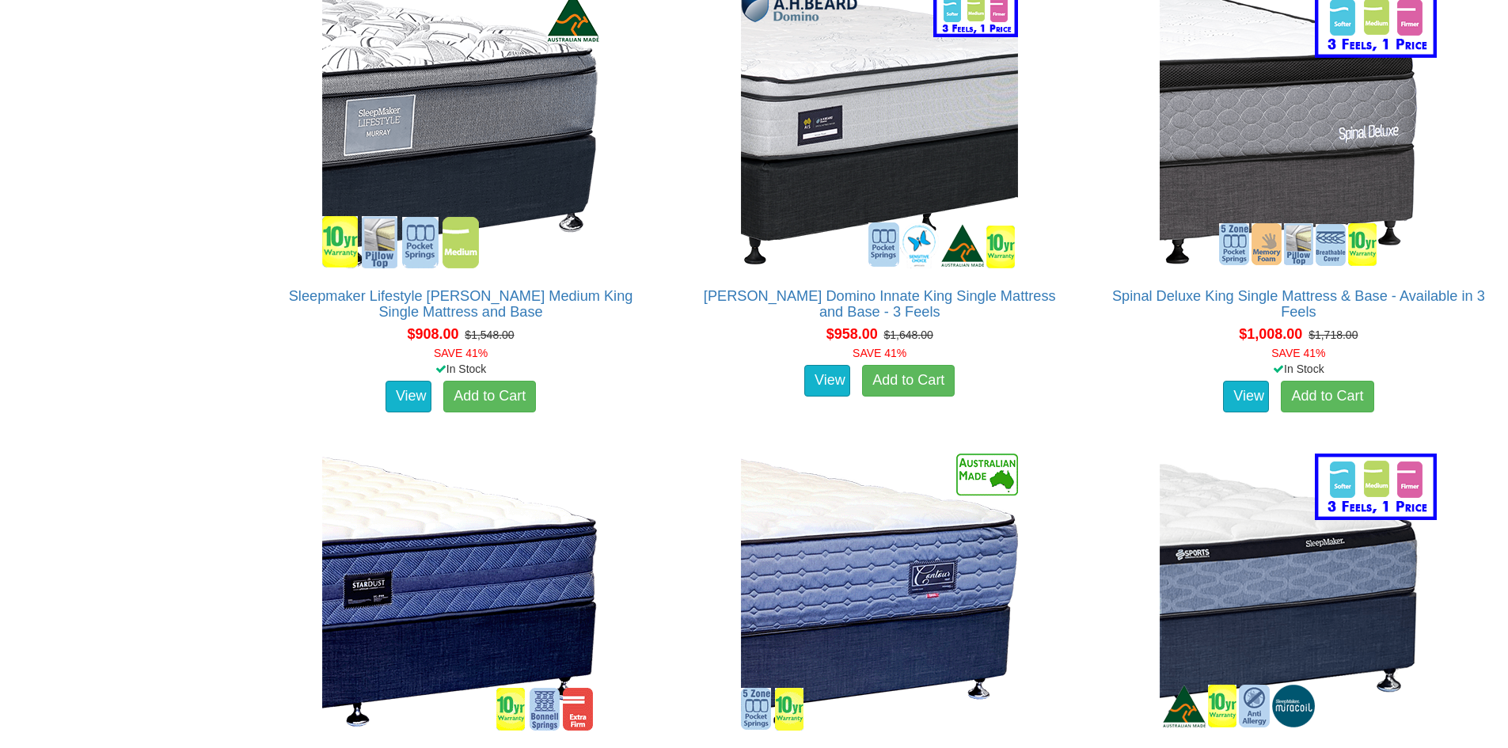
scroll to position [2454, 0]
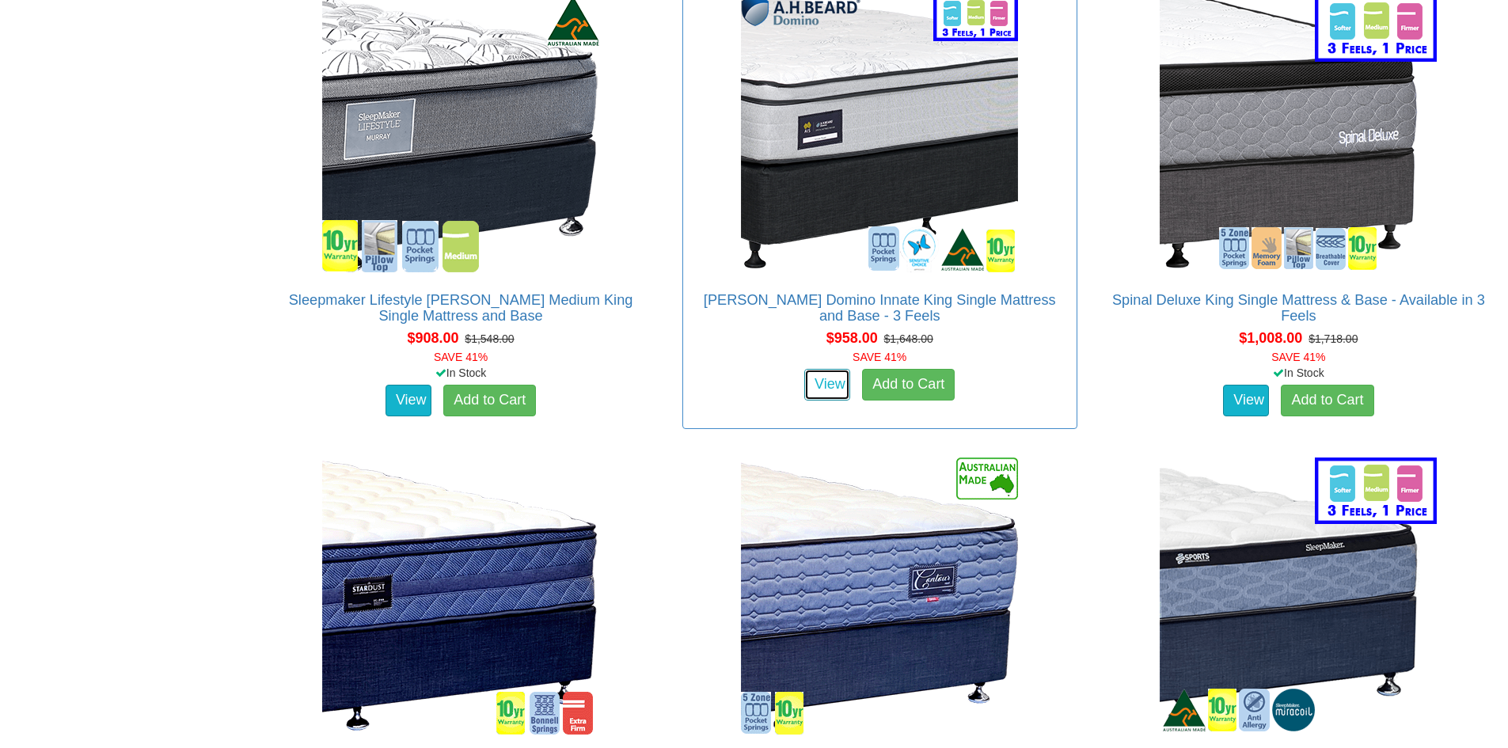
click at [815, 369] on link "View" at bounding box center [827, 385] width 46 height 32
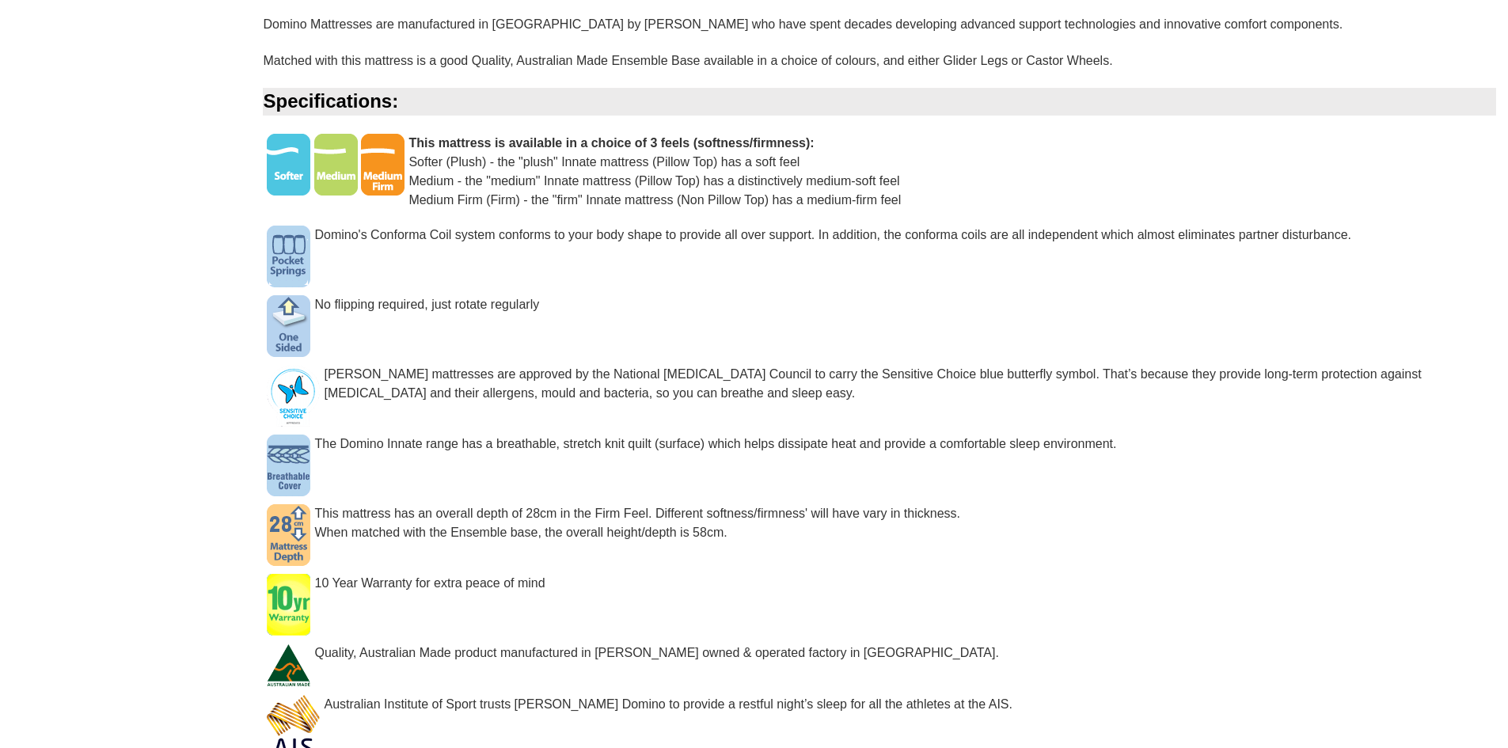
scroll to position [1425, 0]
